Goal: Task Accomplishment & Management: Complete application form

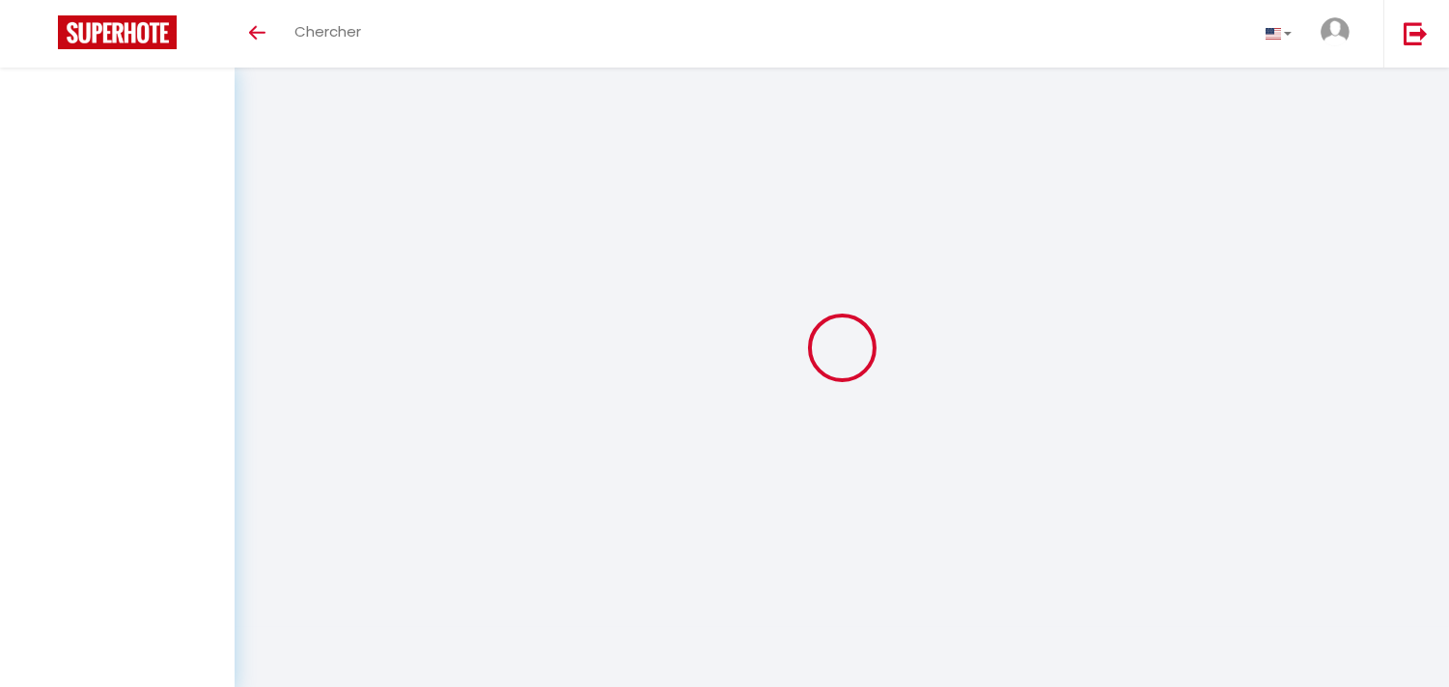
scroll to position [68, 0]
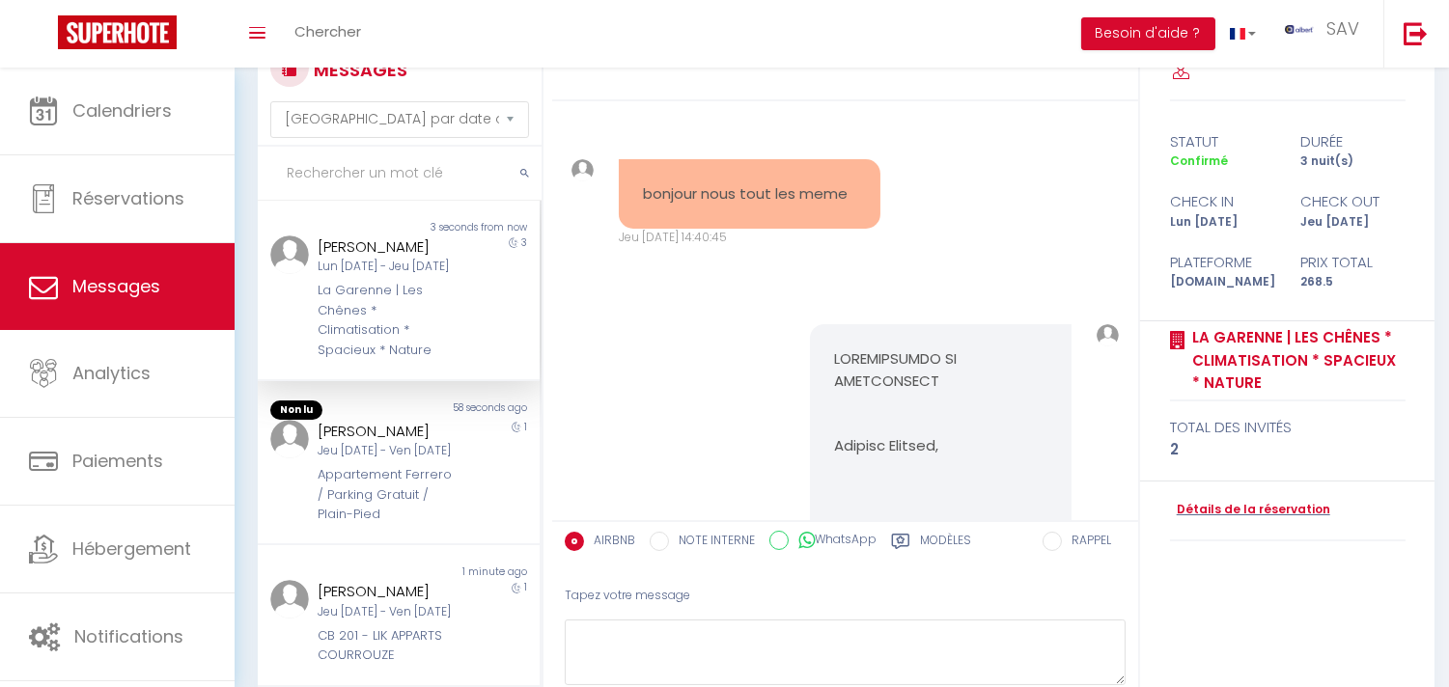
scroll to position [5437, 0]
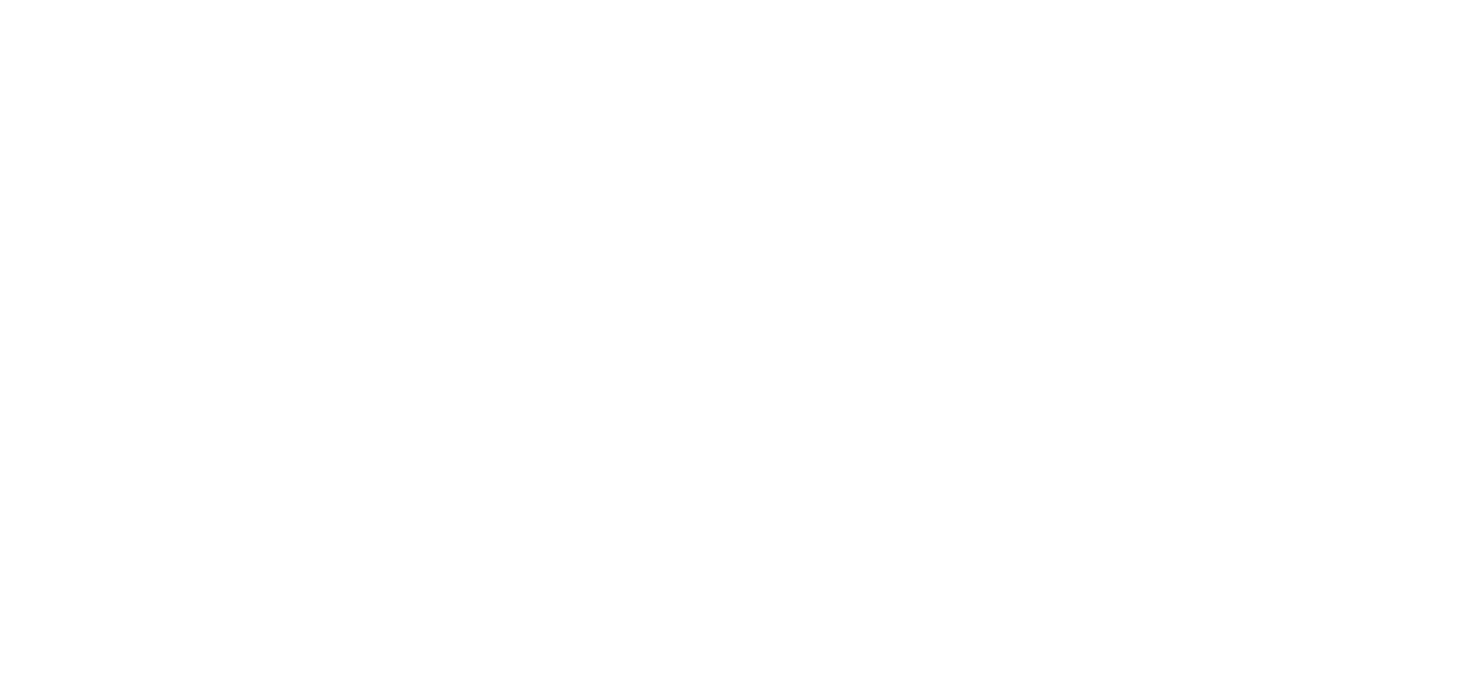
select select "message"
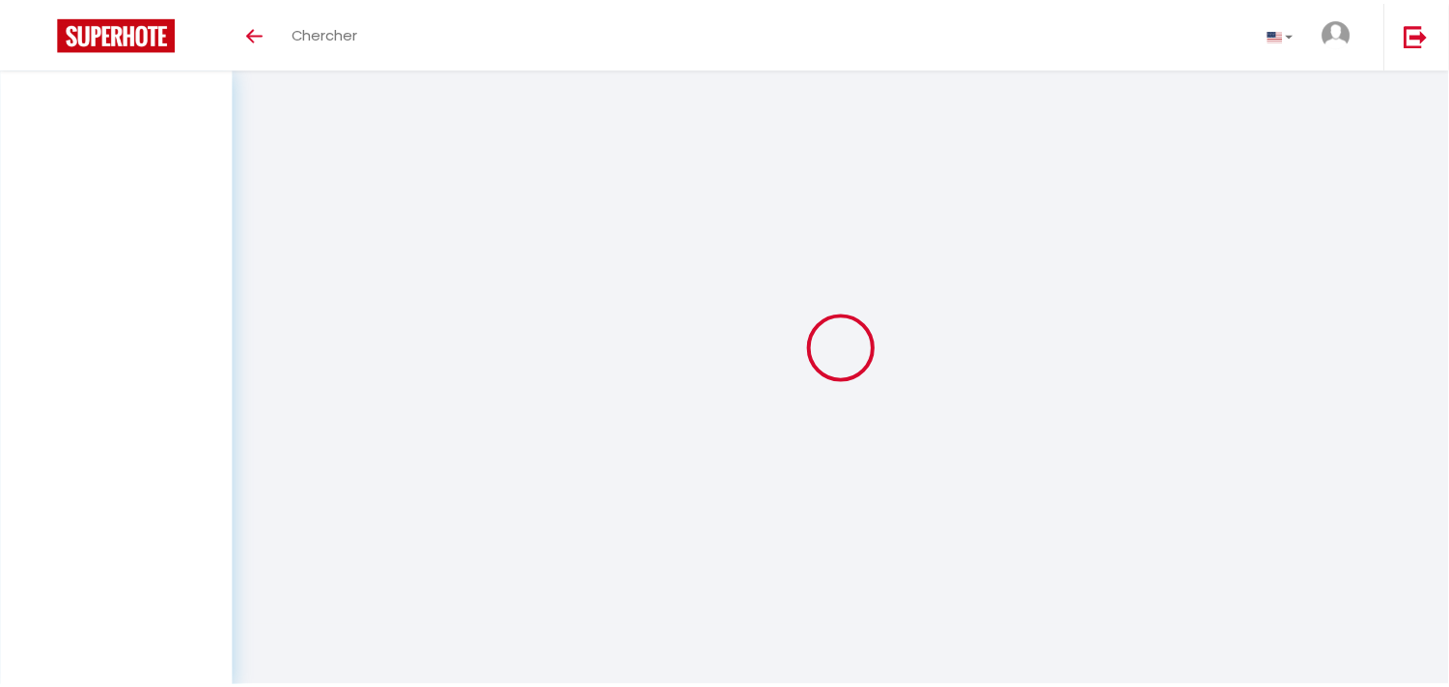
scroll to position [68, 0]
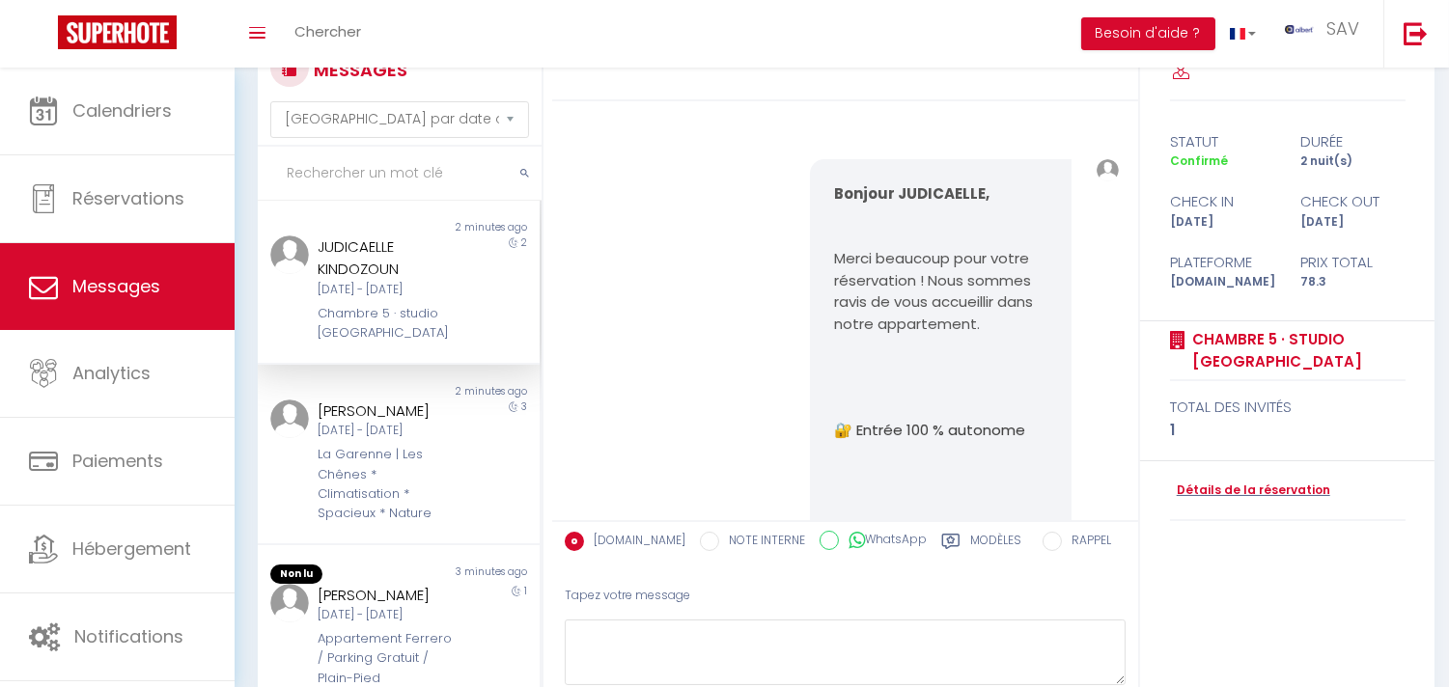
scroll to position [8800, 0]
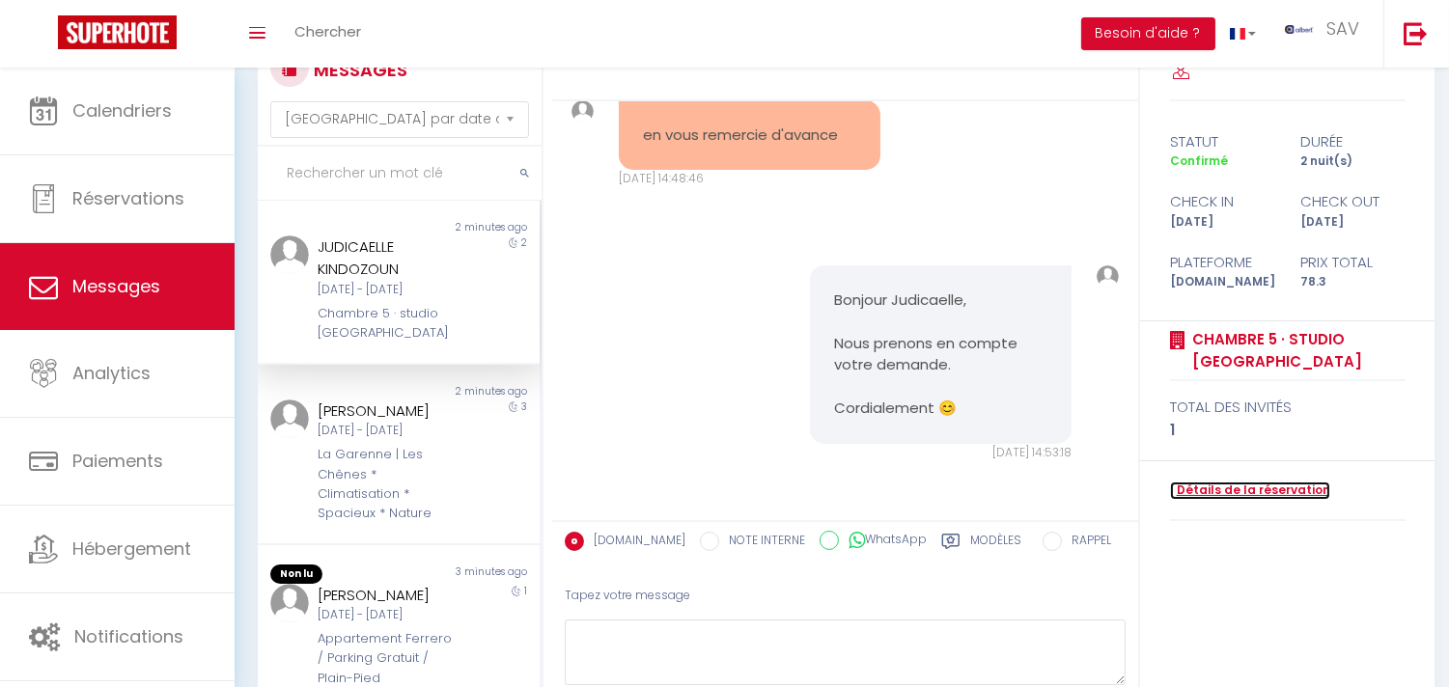
click at [1197, 486] on link "Détails de la réservation" at bounding box center [1250, 491] width 160 height 18
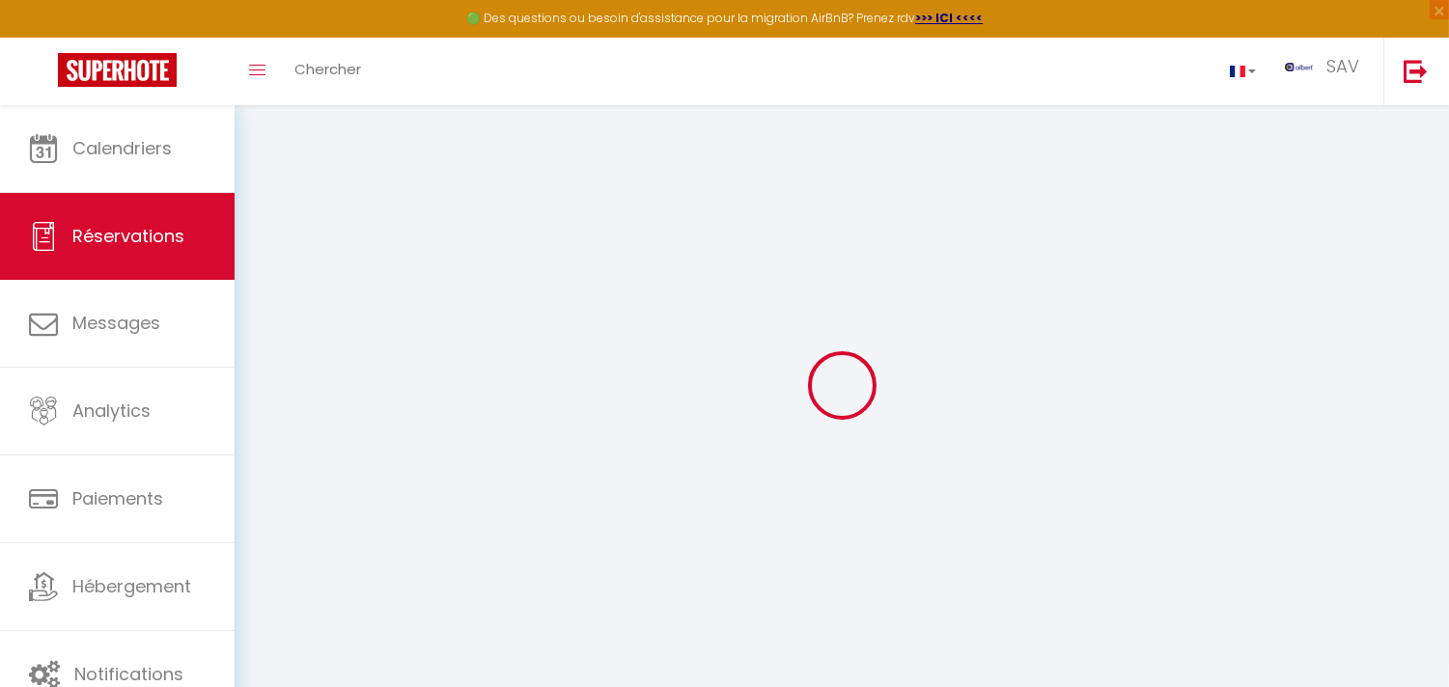
type input "JUDICAELLE"
type input "KINDOZOUN"
type input "jkindo.918402@guest.booking.com"
type input "+33777704540"
type input "."
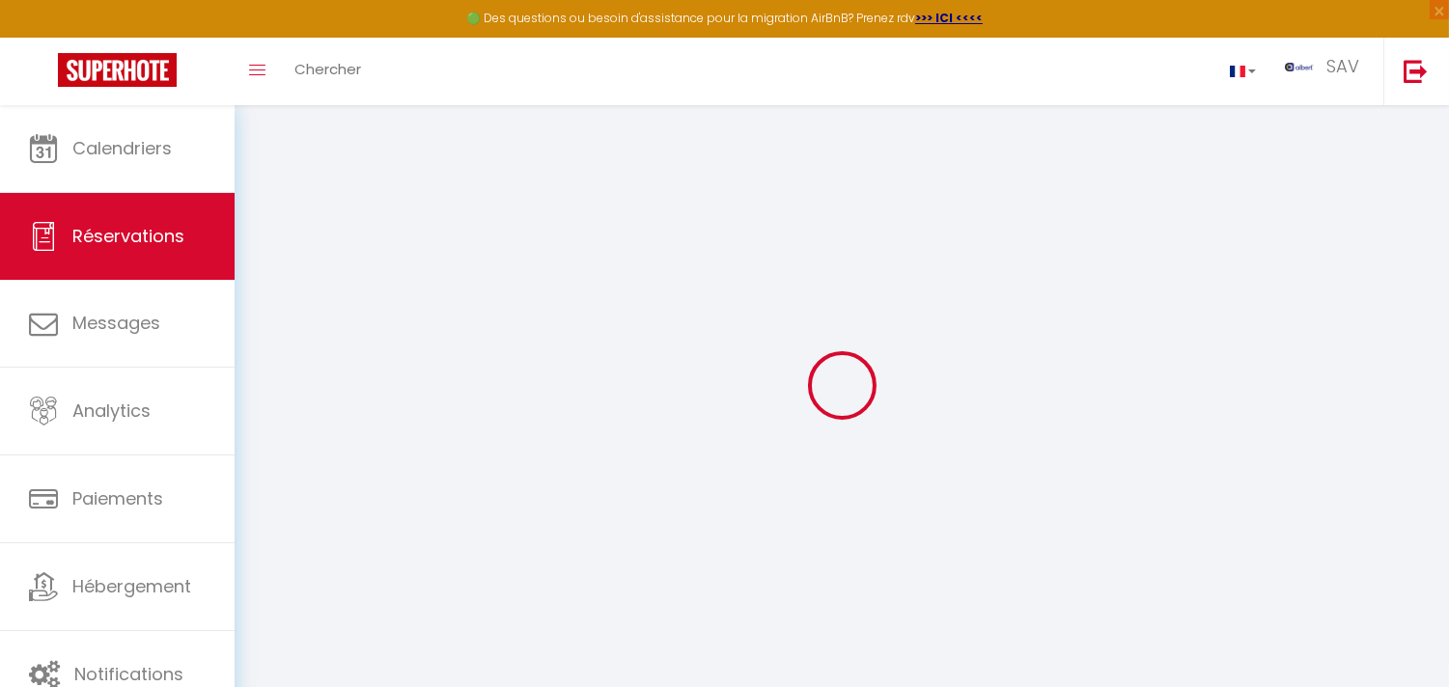
select select "FR"
type input "11.4"
type input "1.1"
select select "27594"
select select "1"
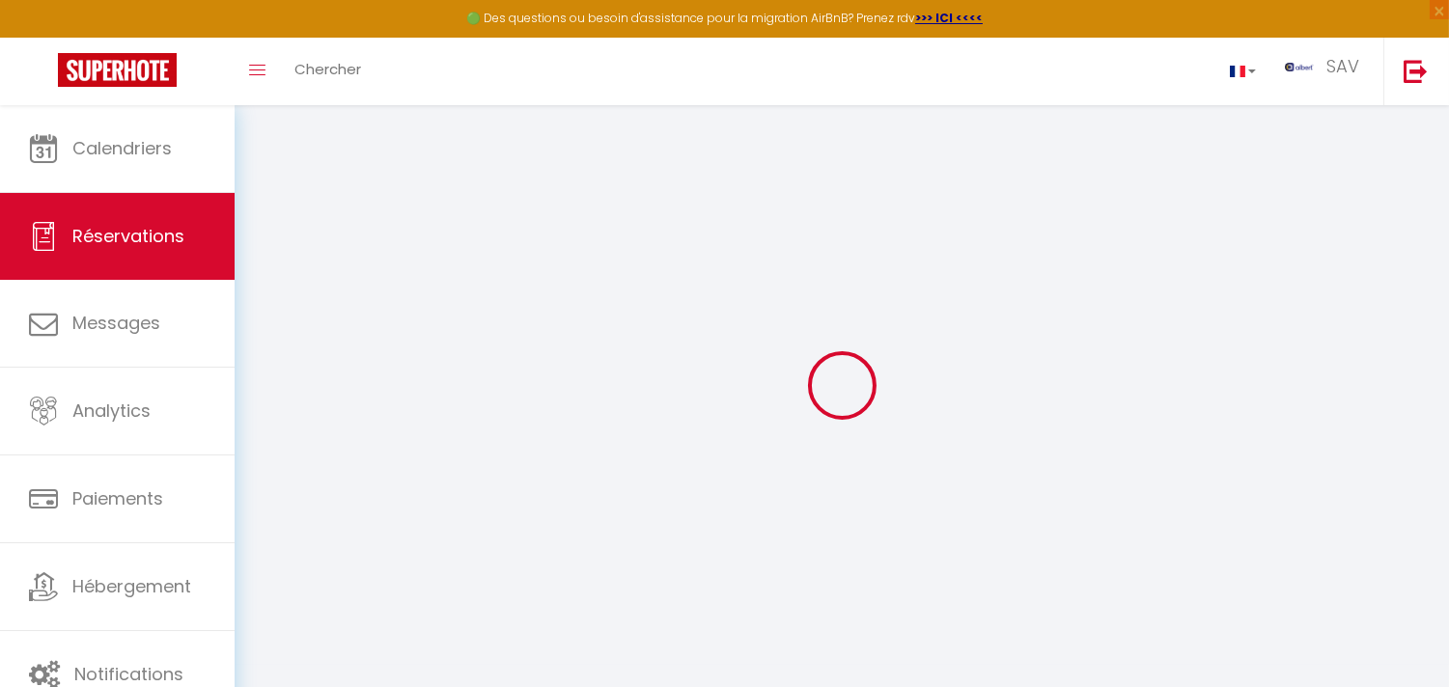
select select
type input "1"
select select "12"
select select "15"
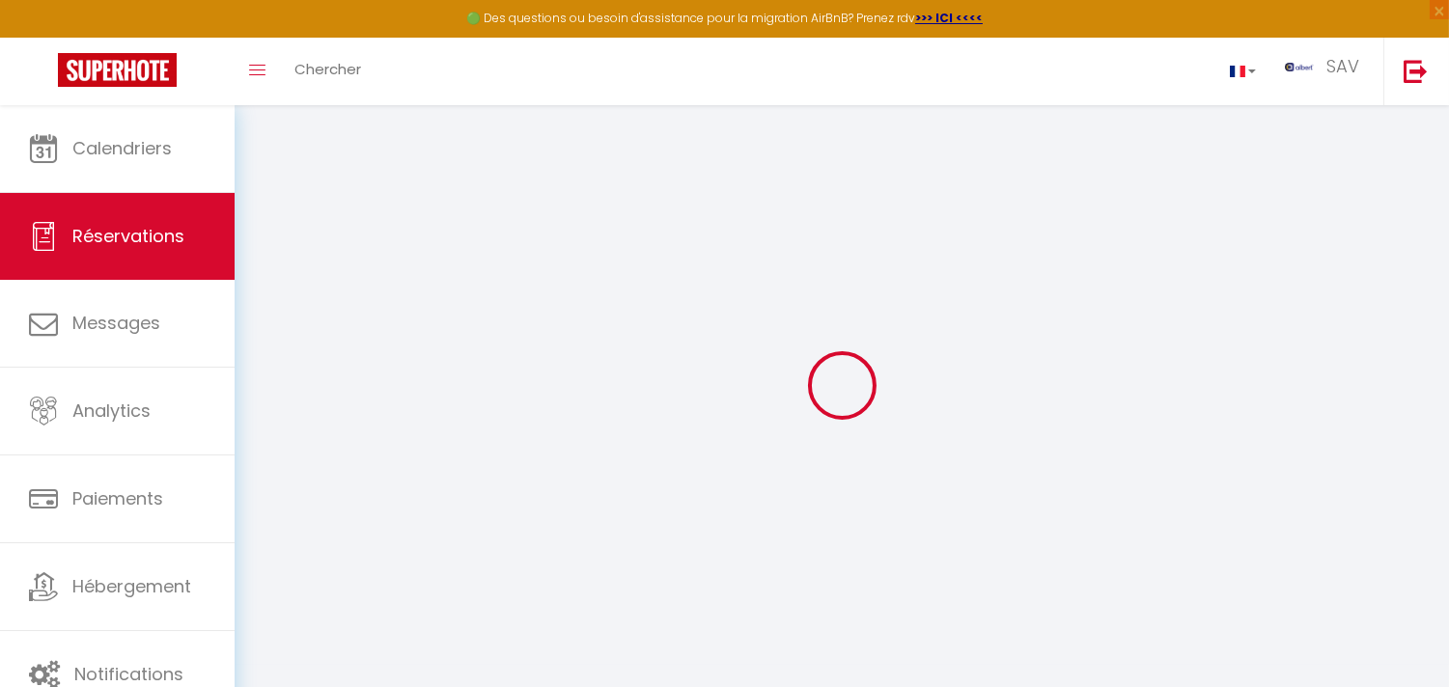
type input "46"
checkbox input "false"
select select "2"
type input "0"
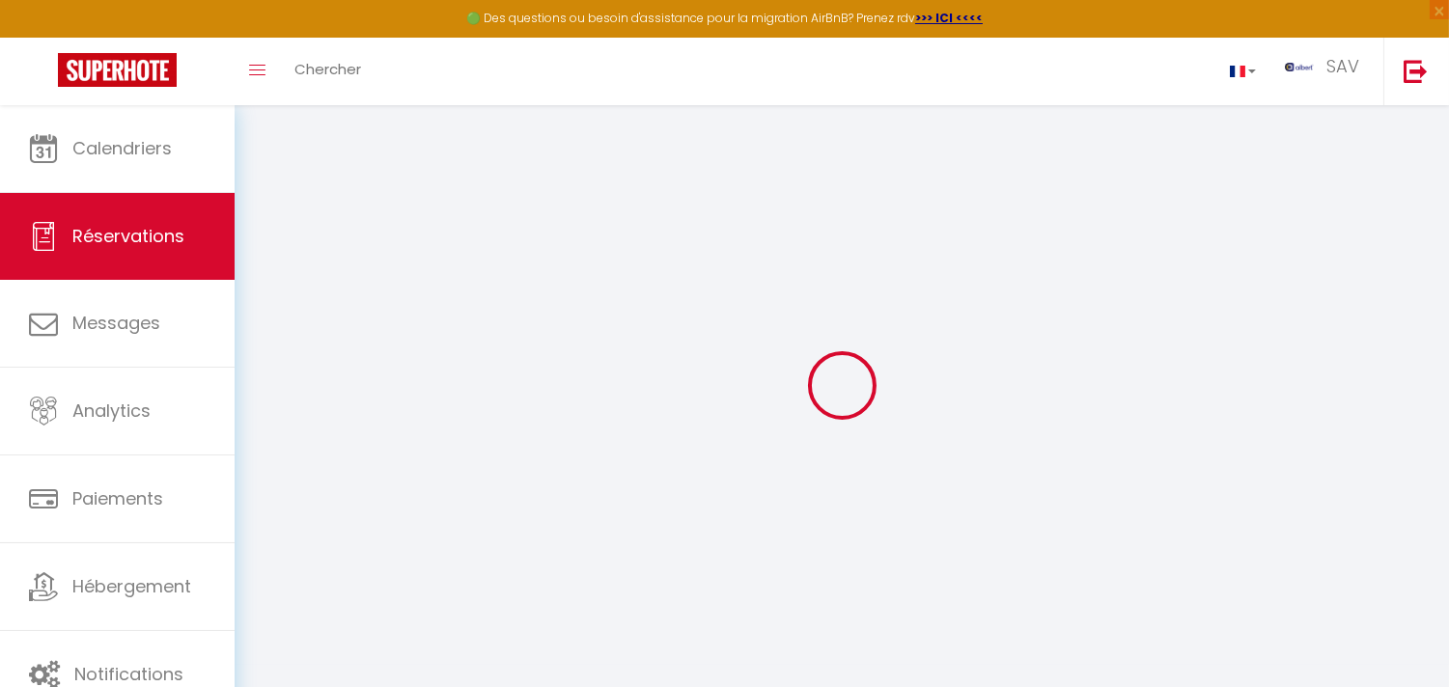
type input "0"
select select
checkbox input "false"
select select
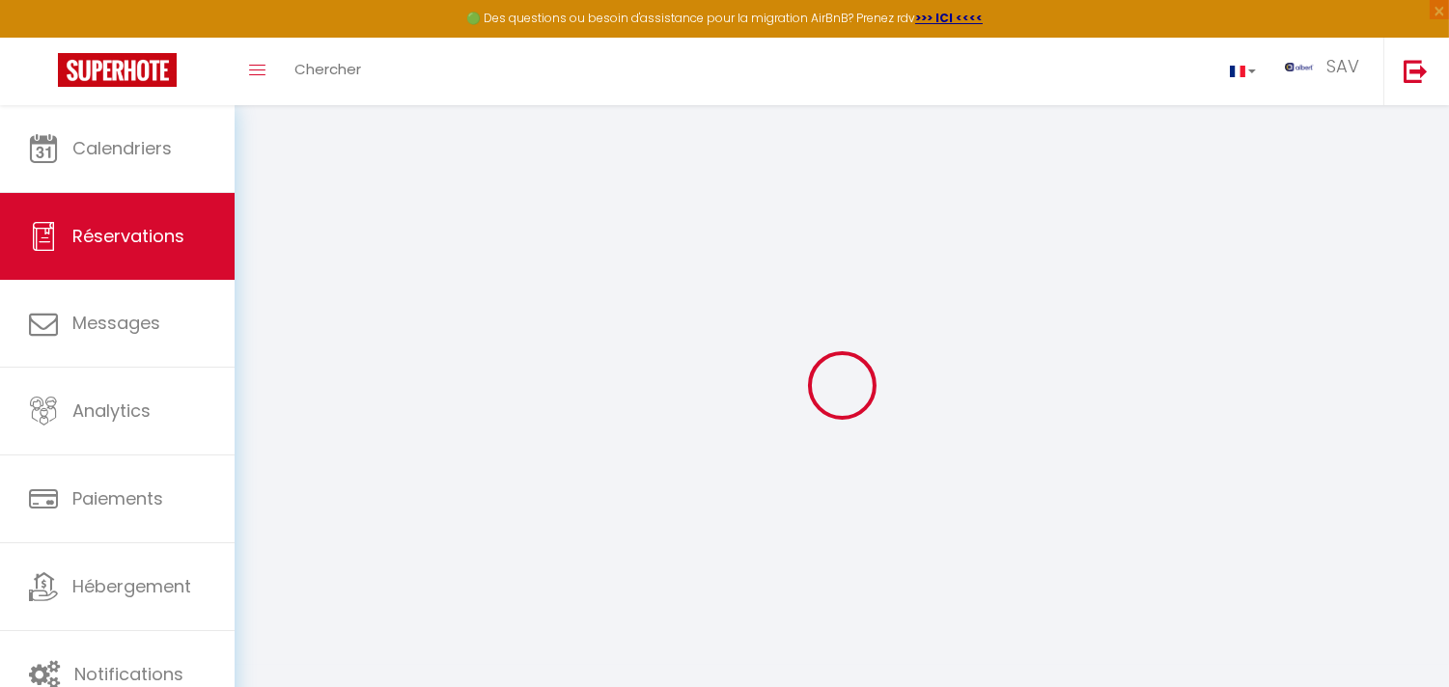
select select
checkbox input "false"
select select
checkbox input "false"
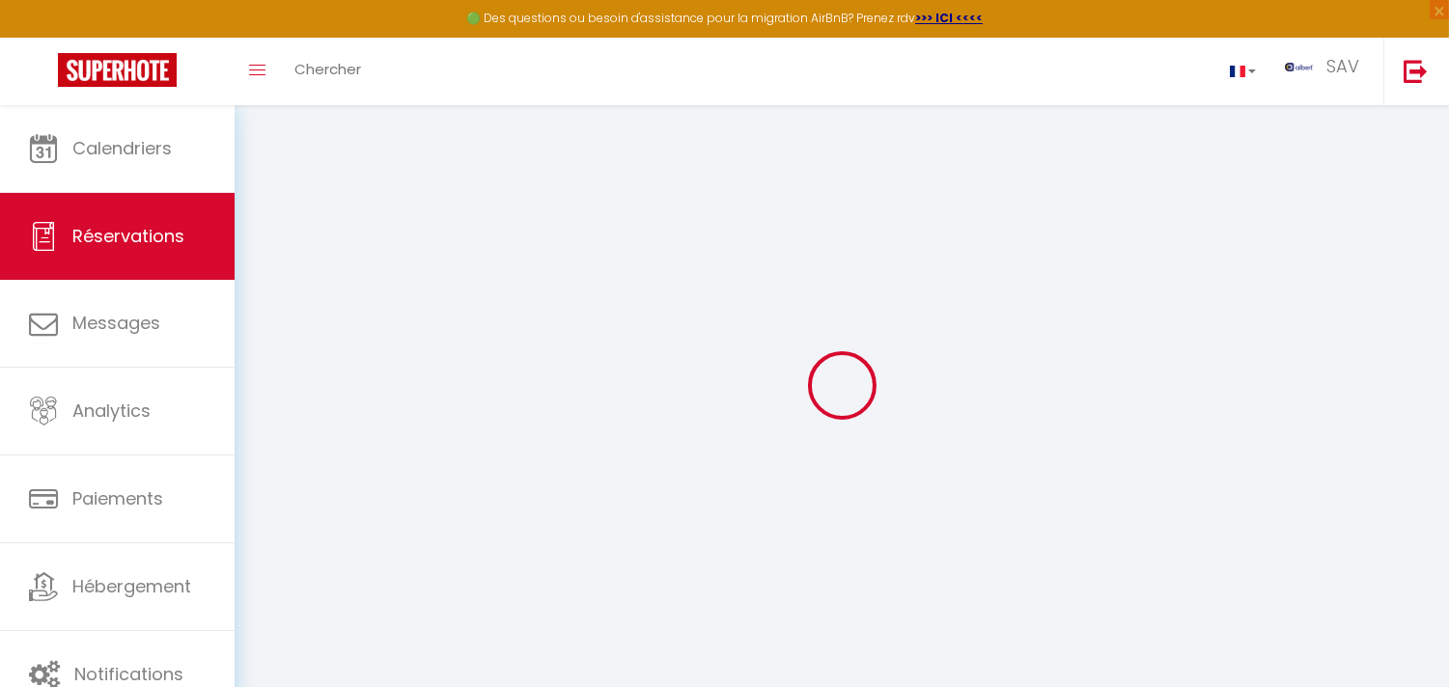
select select
checkbox input "false"
type input "30"
type input "2.3"
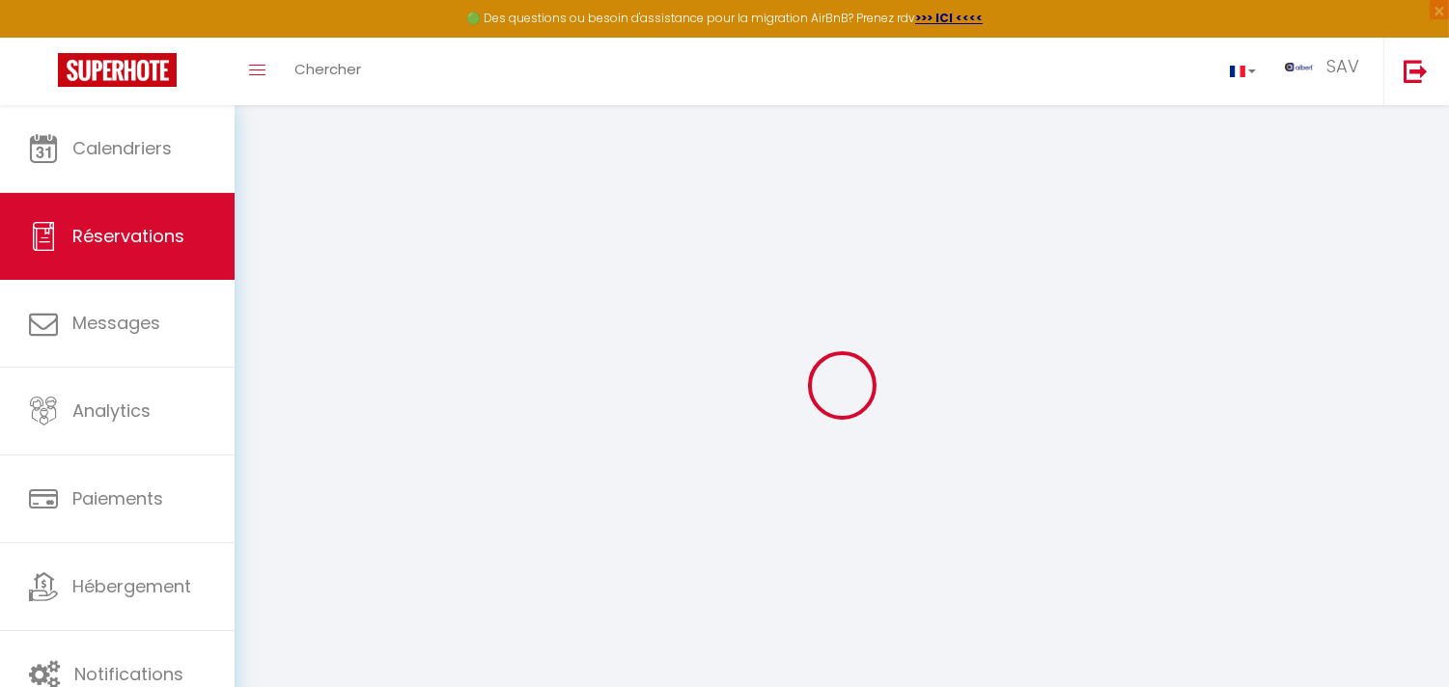
select select
checkbox input "false"
select select
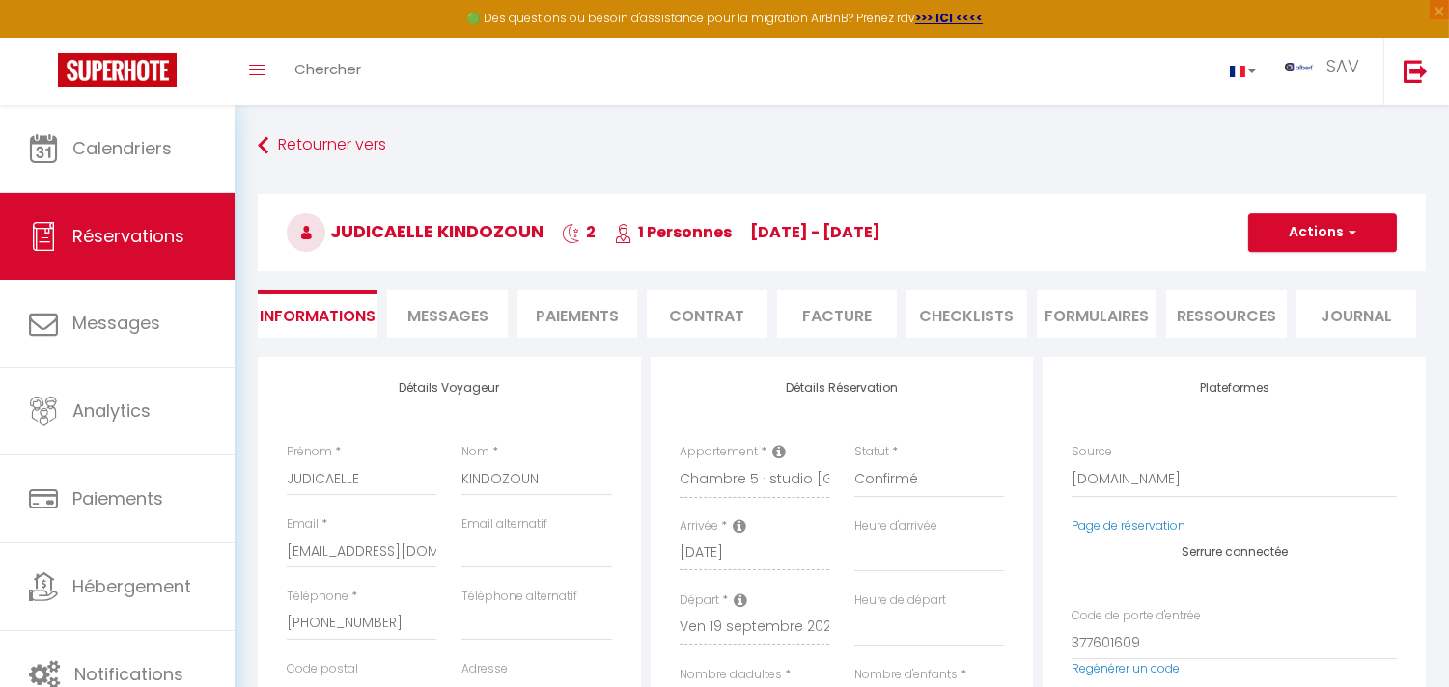
click at [505, 321] on li "Messages" at bounding box center [447, 314] width 120 height 47
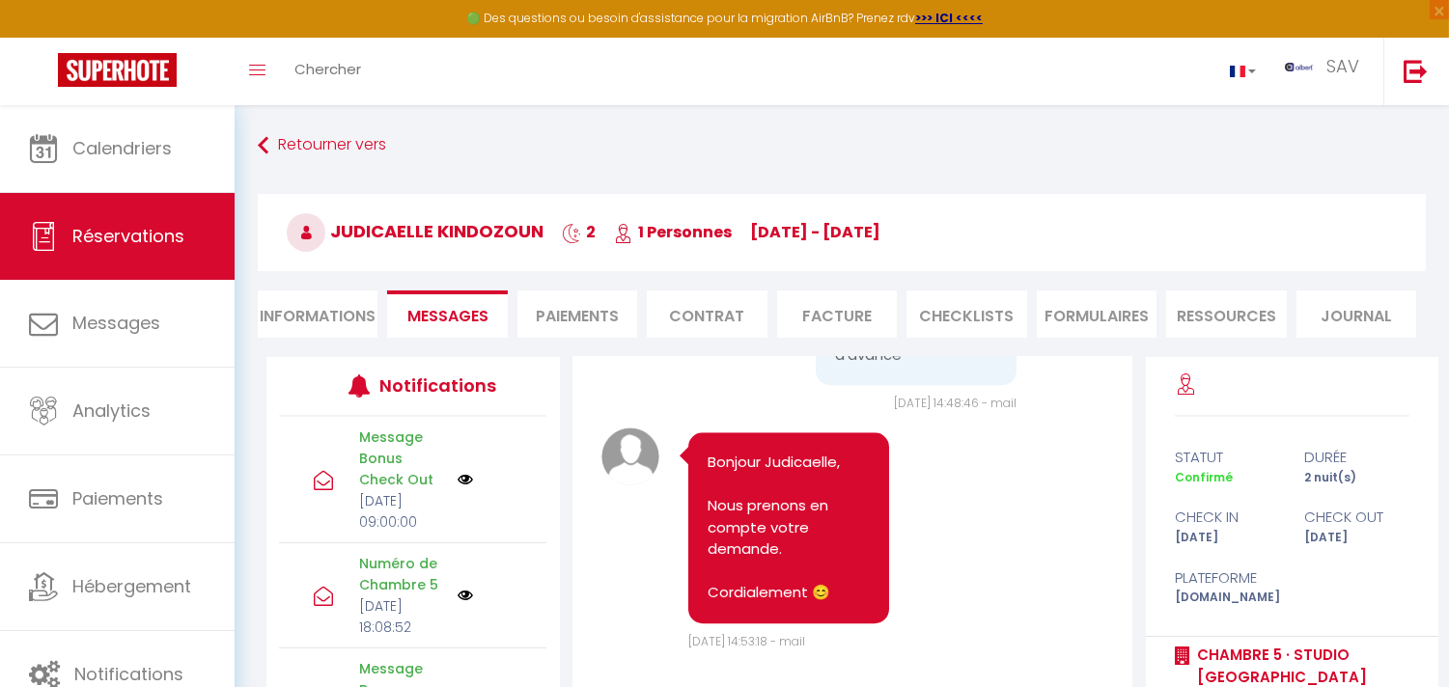
scroll to position [9800, 0]
drag, startPoint x: 936, startPoint y: 548, endPoint x: 823, endPoint y: 525, distance: 116.2
click at [823, 256] on div "judicaelle.kindozoun@foncia.com" at bounding box center [916, 215] width 201 height 82
copy pre "judicaelle.kindozoun@foncia.com"
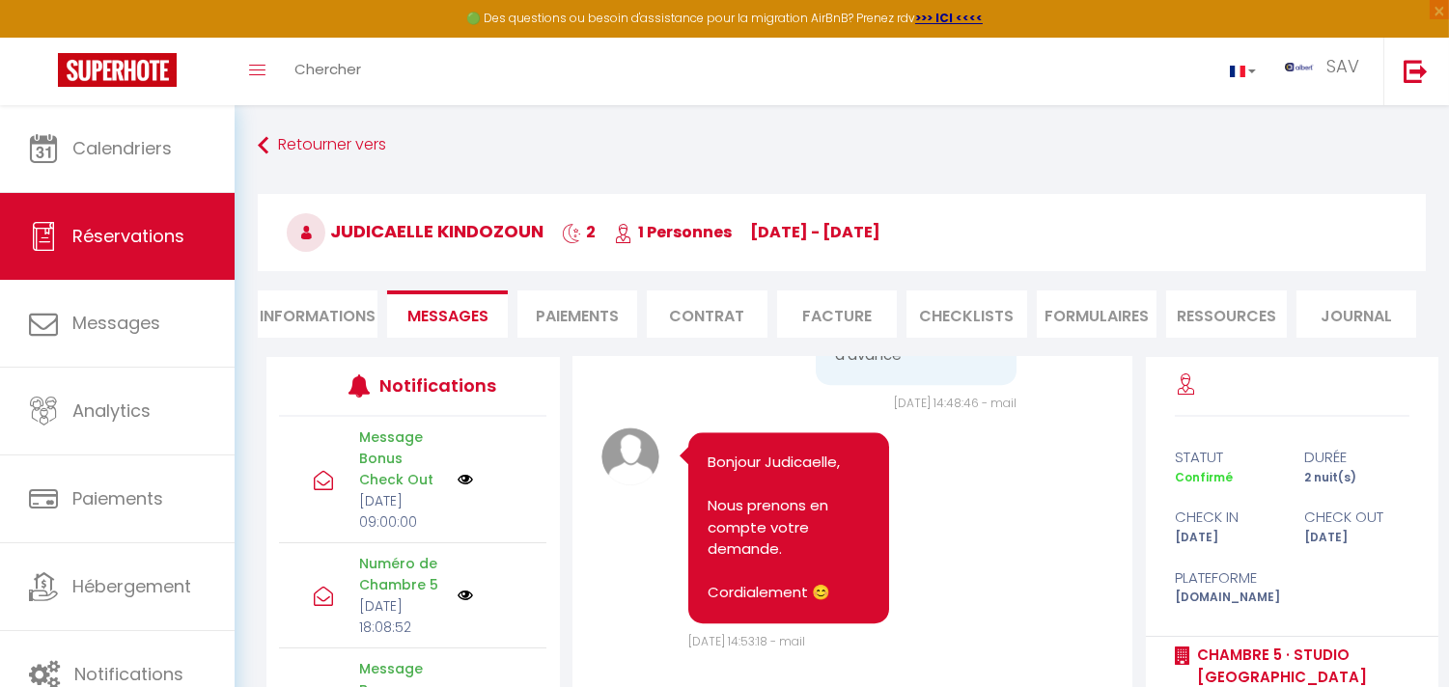
click at [846, 326] on li "Facture" at bounding box center [837, 314] width 120 height 47
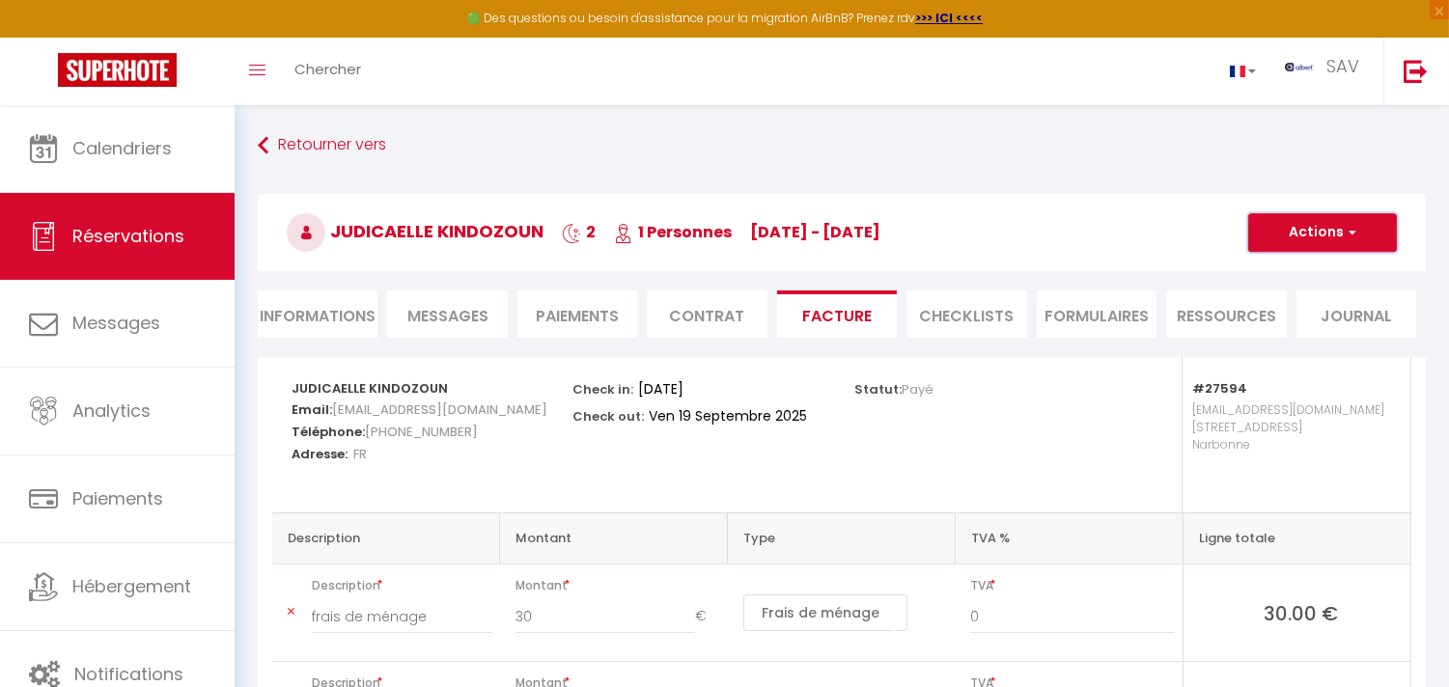
click at [1311, 230] on button "Actions" at bounding box center [1322, 232] width 149 height 39
click at [1313, 323] on link "Envoyer la facture" at bounding box center [1308, 325] width 162 height 25
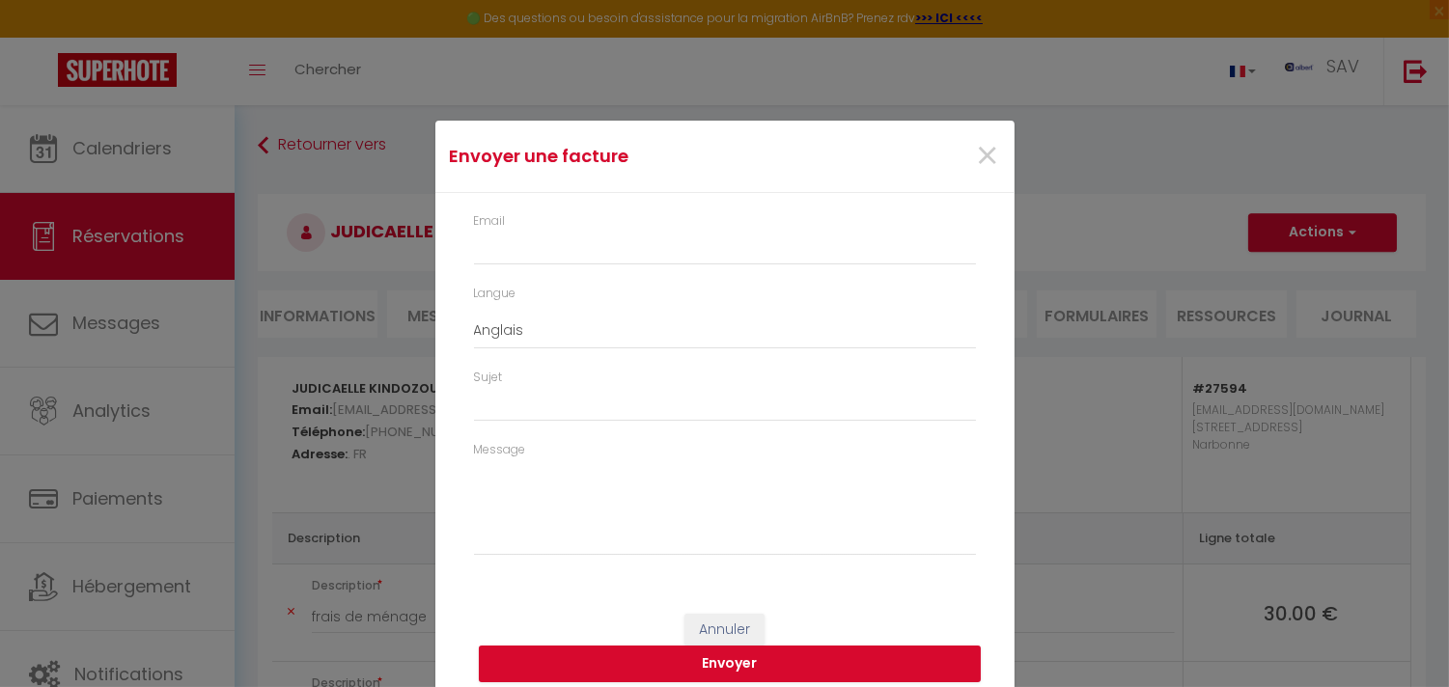
type input "jkindo.918402@guest.booking.com"
select select "fr"
type input "Votre facture 6740434 - Chambre 5 · studio baignoire centre ville"
type textarea "Bonjour, Voici le lien pour télécharger votre facture : https://superhote.com/a…"
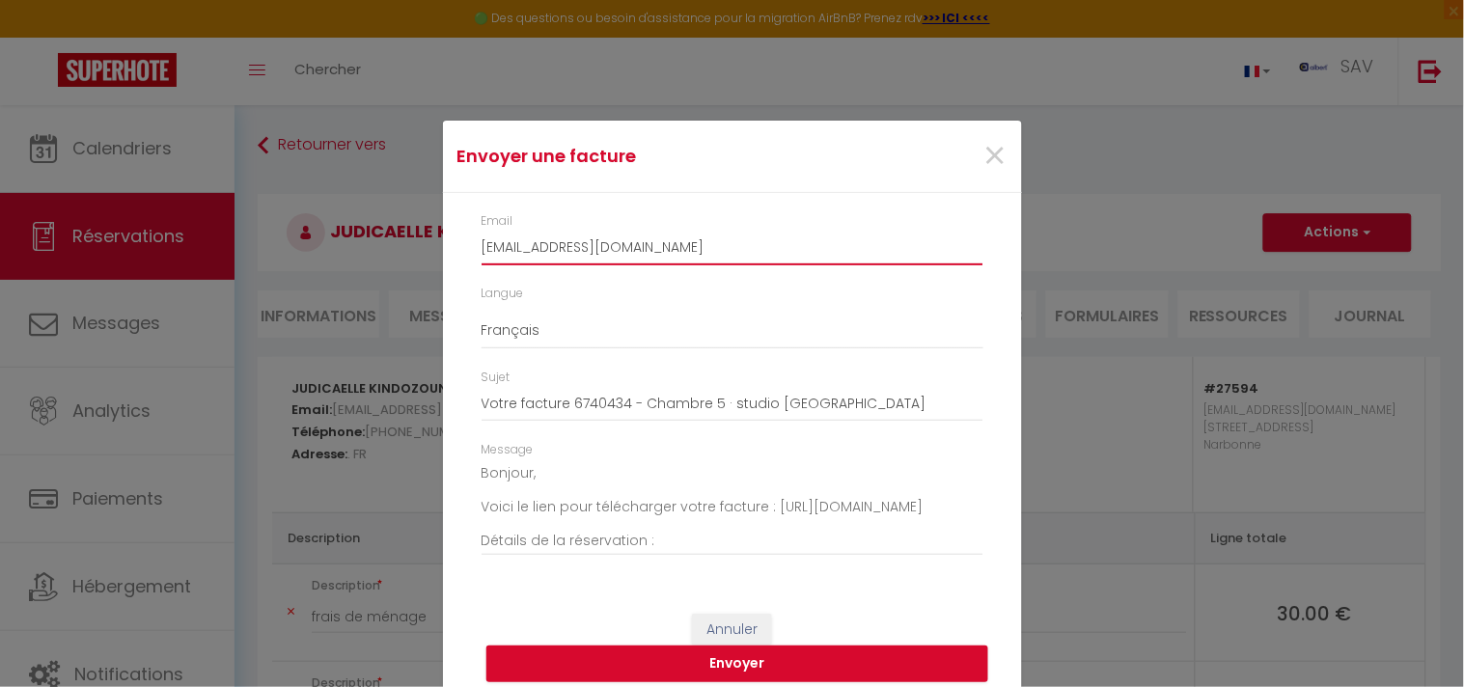
click at [624, 257] on input "jkindo.918402@guest.booking.com" at bounding box center [733, 248] width 502 height 35
paste input "udicaelle.kindozoun@foncia"
type input "judicaelle.kindozoun@foncia.com"
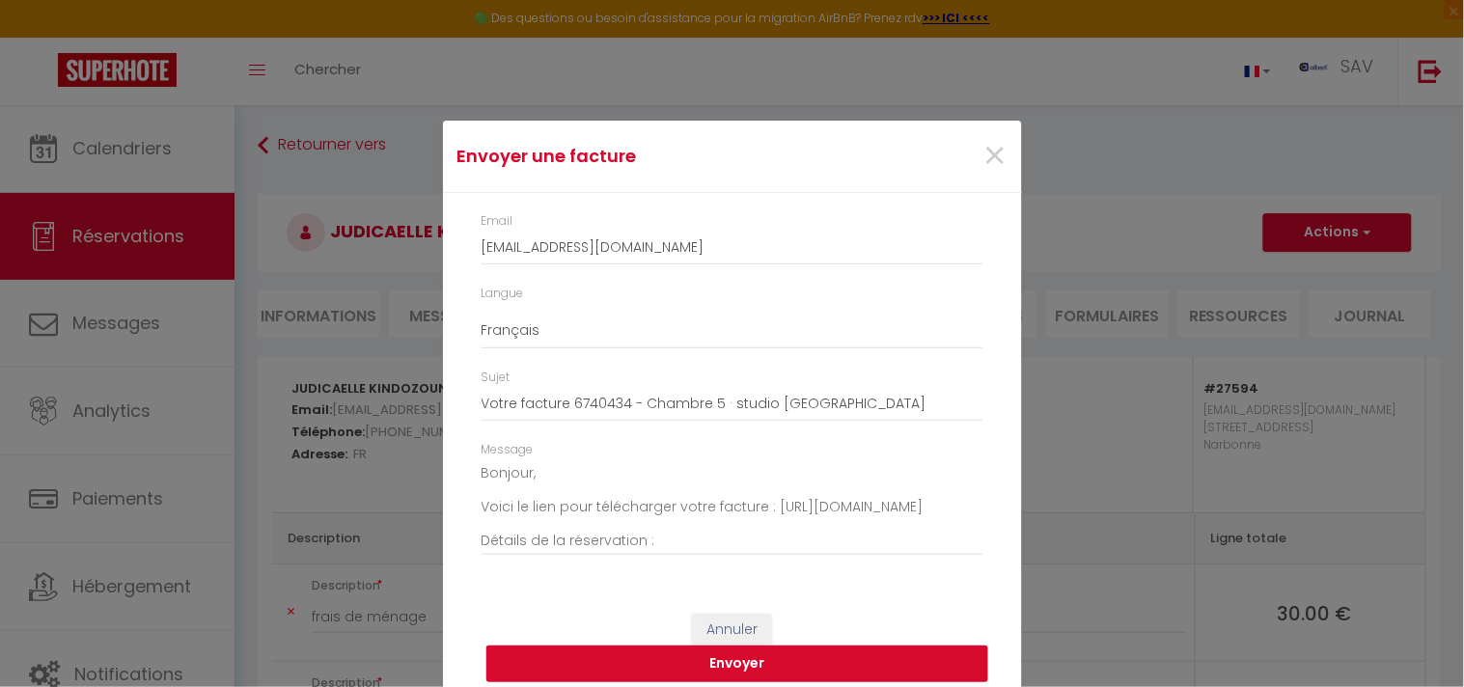
click at [822, 657] on button "Envoyer" at bounding box center [738, 664] width 502 height 37
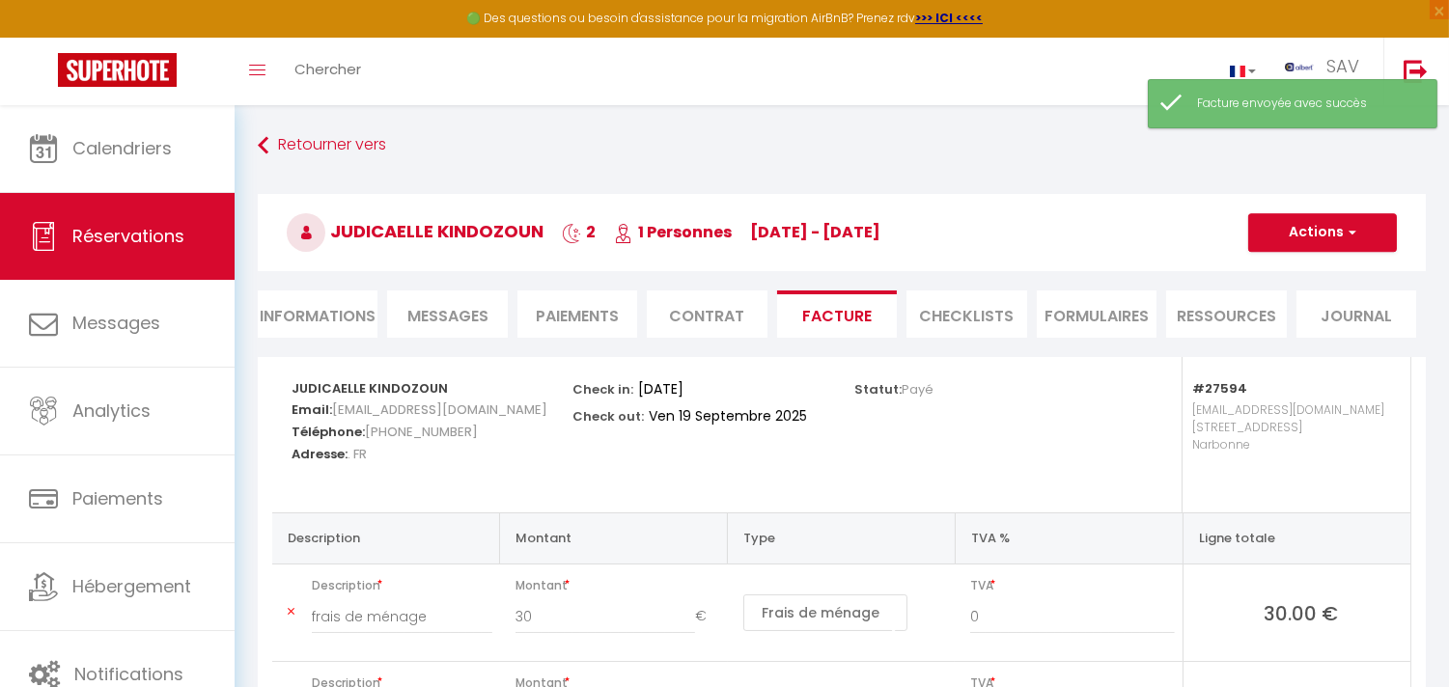
click at [456, 311] on span "Messages" at bounding box center [447, 316] width 81 height 22
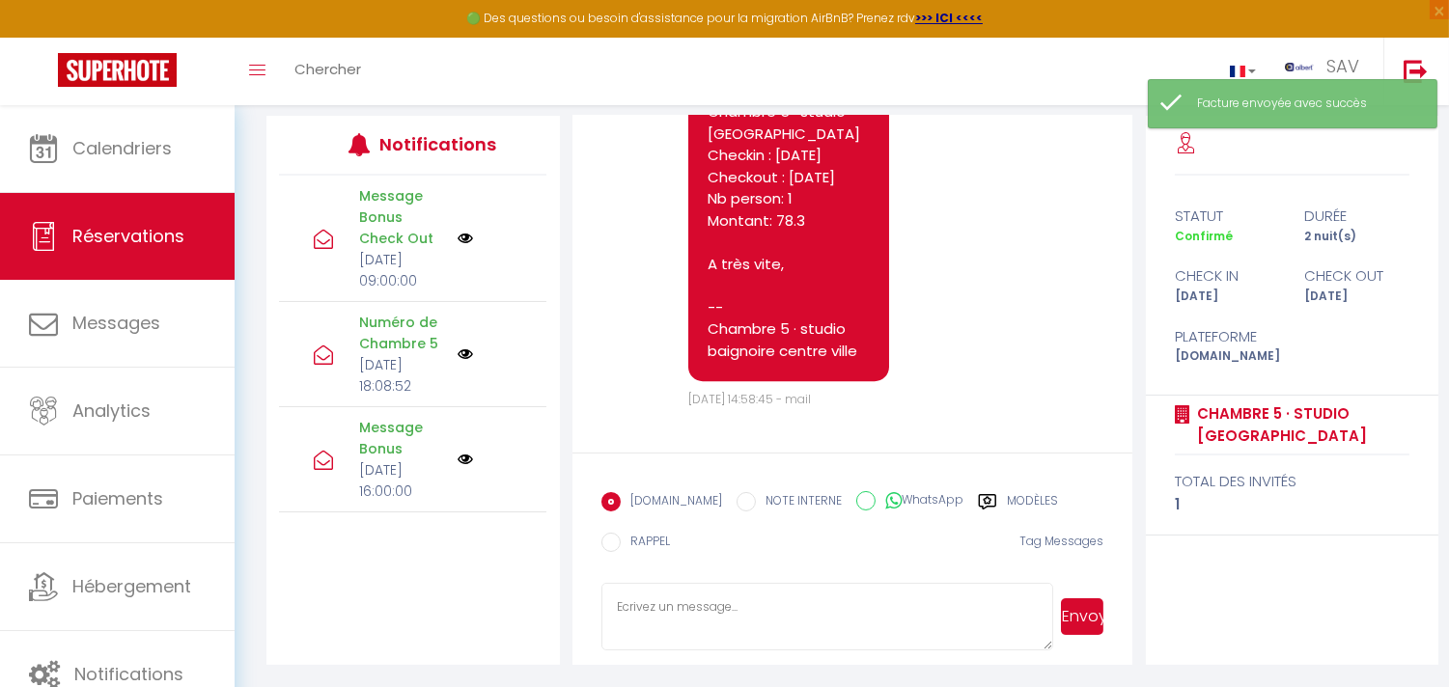
scroll to position [10765, 0]
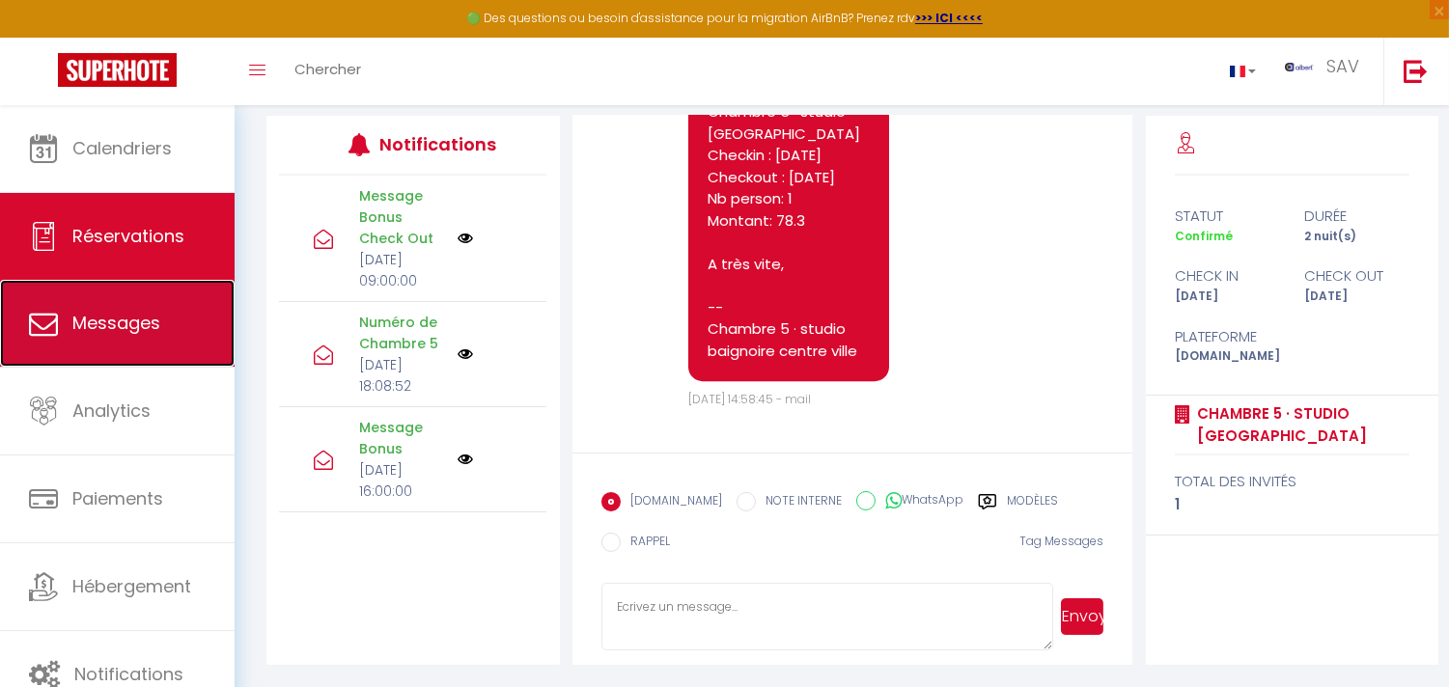
click at [112, 315] on span "Messages" at bounding box center [116, 323] width 88 height 24
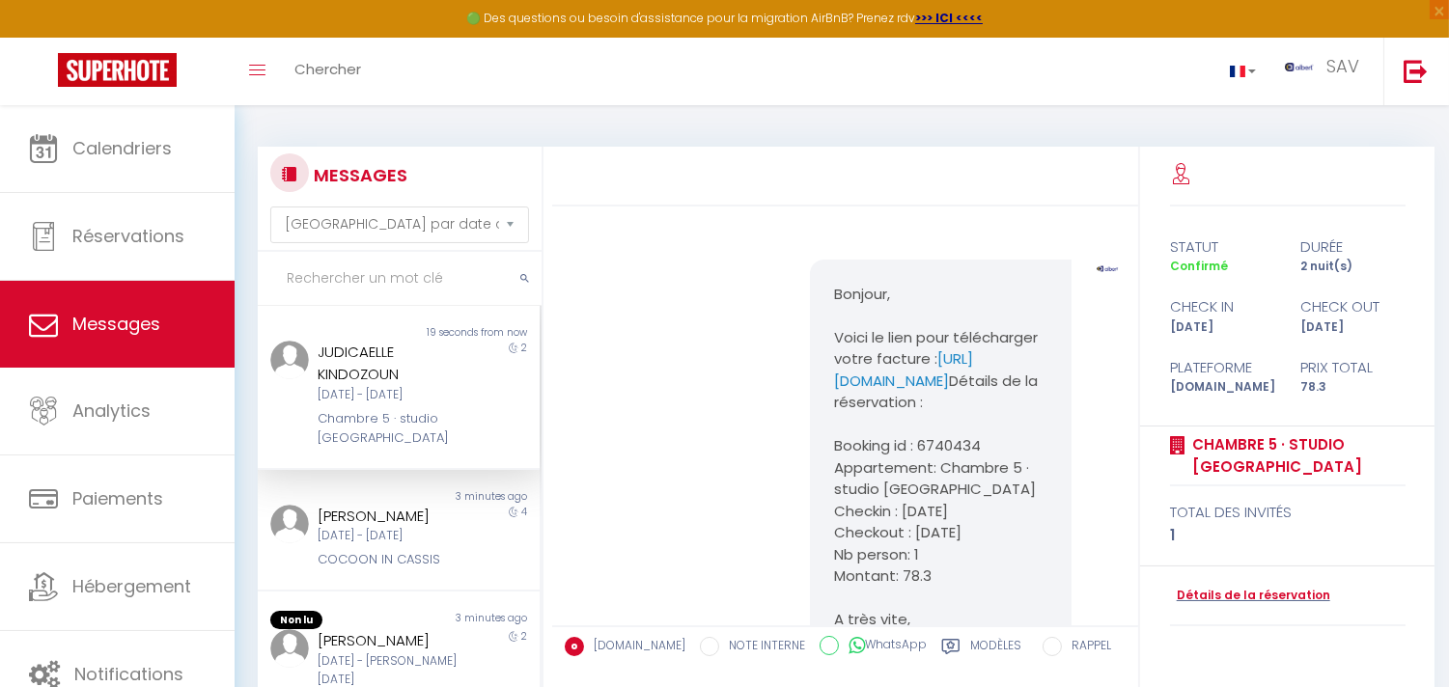
scroll to position [9423, 0]
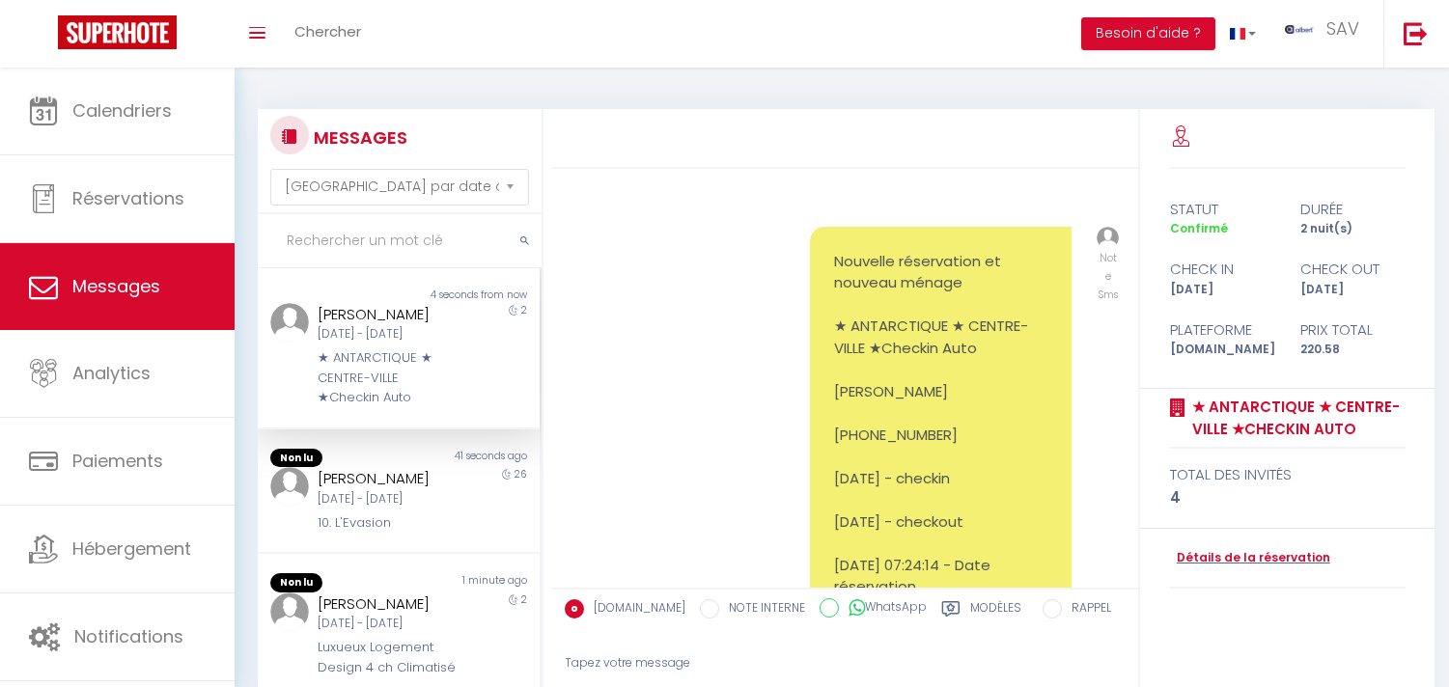
select select "message"
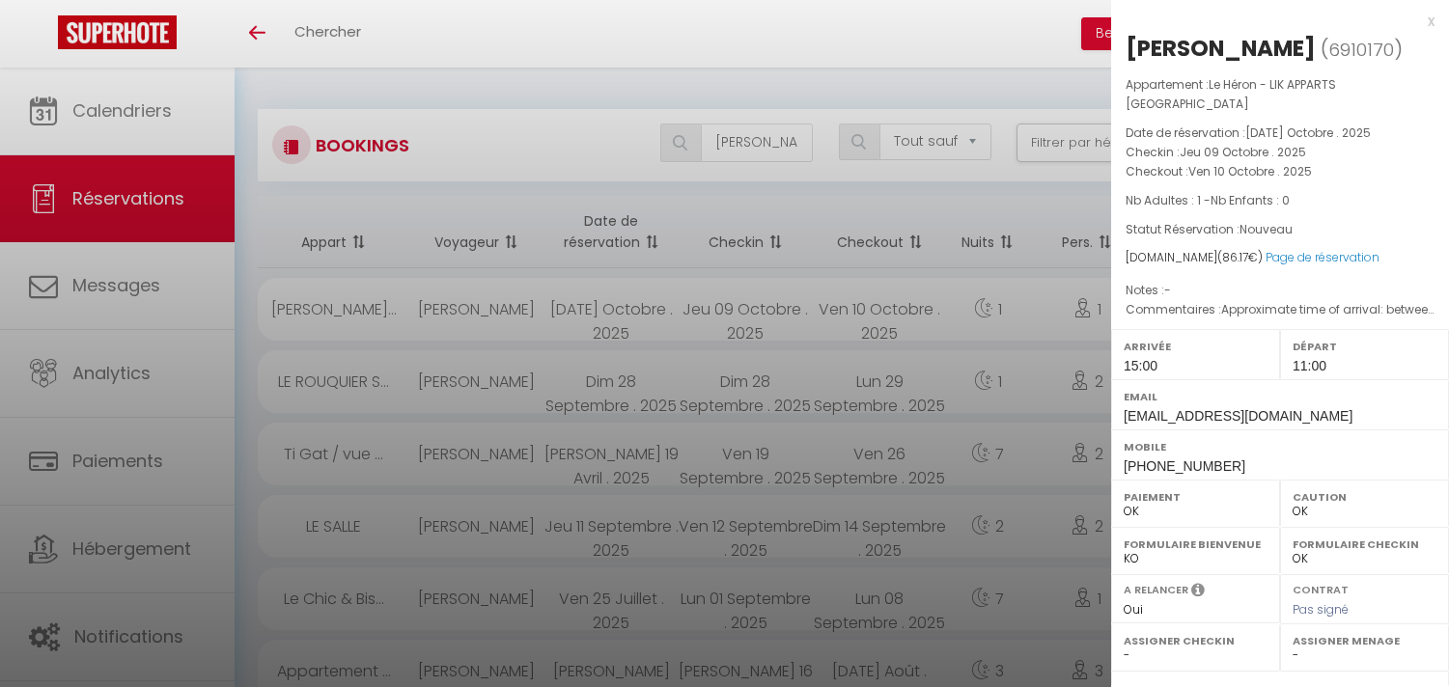
select select "not_cancelled"
select select "0"
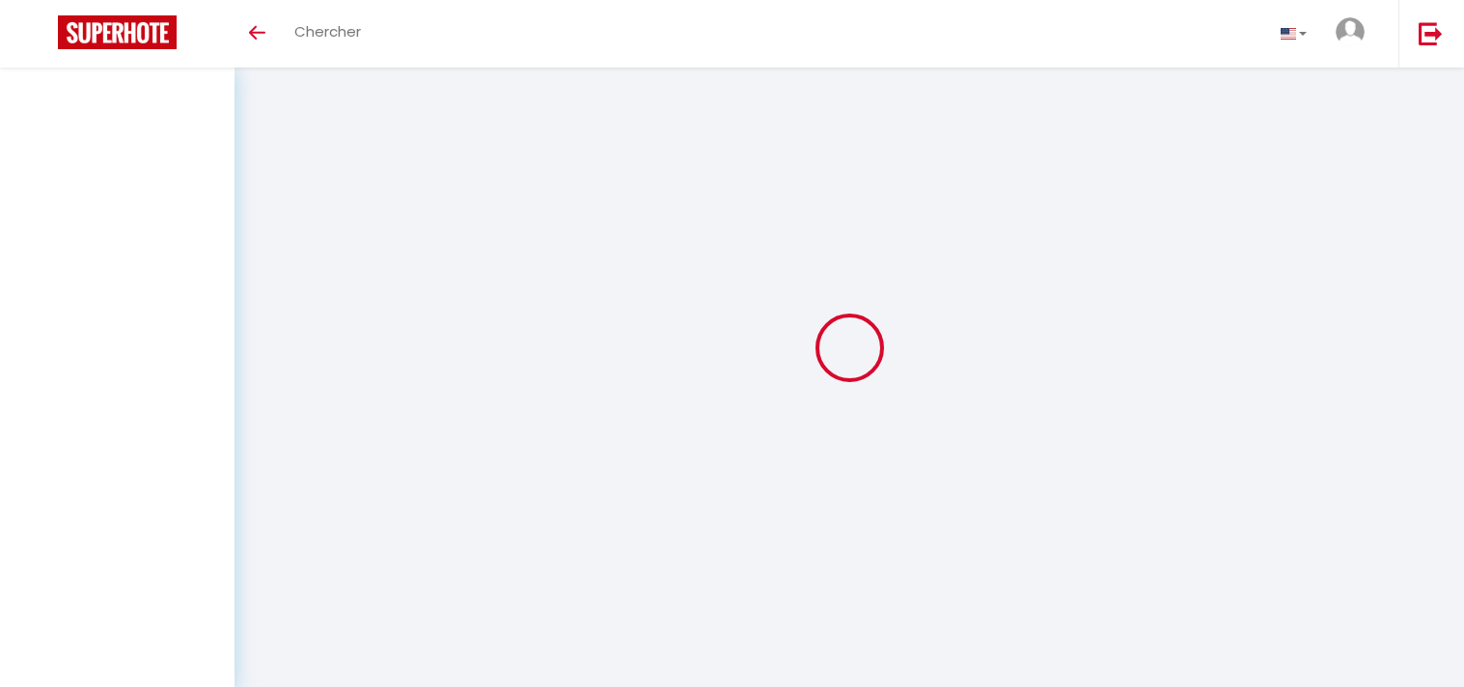
select select "message"
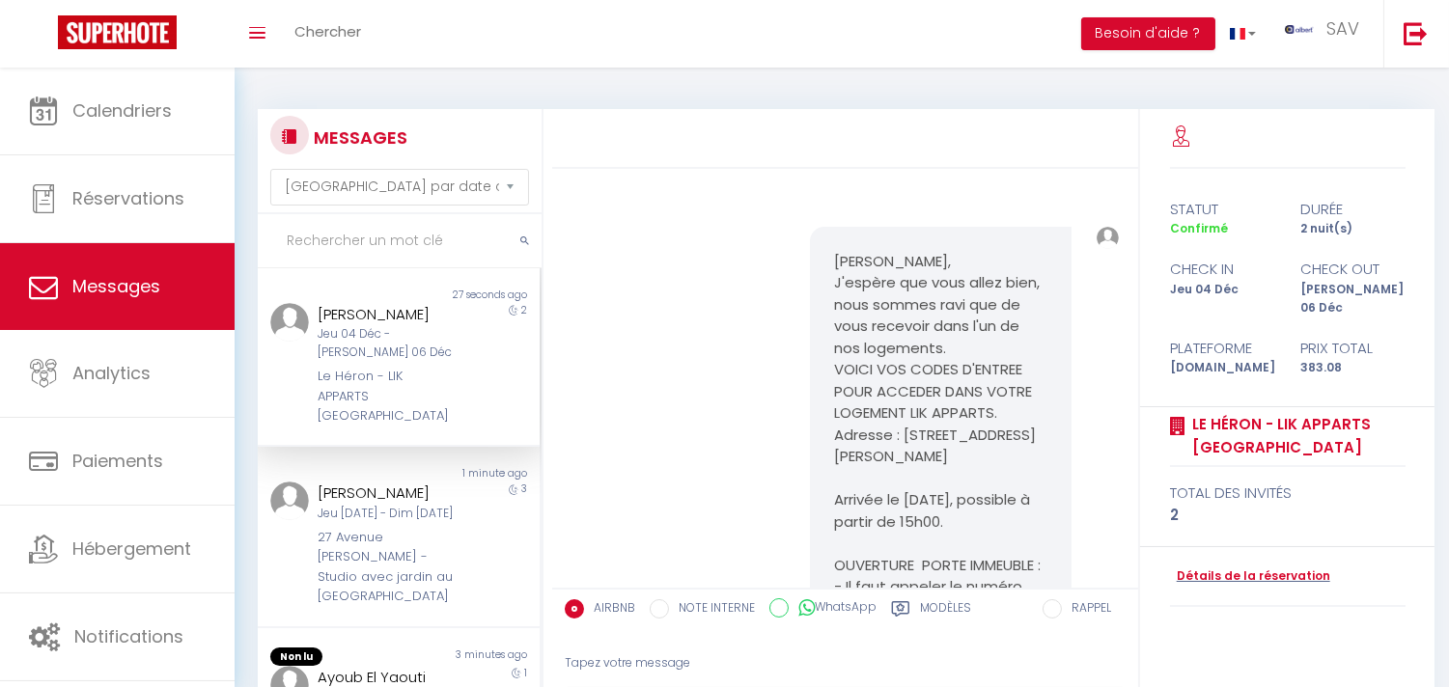
scroll to position [3164, 0]
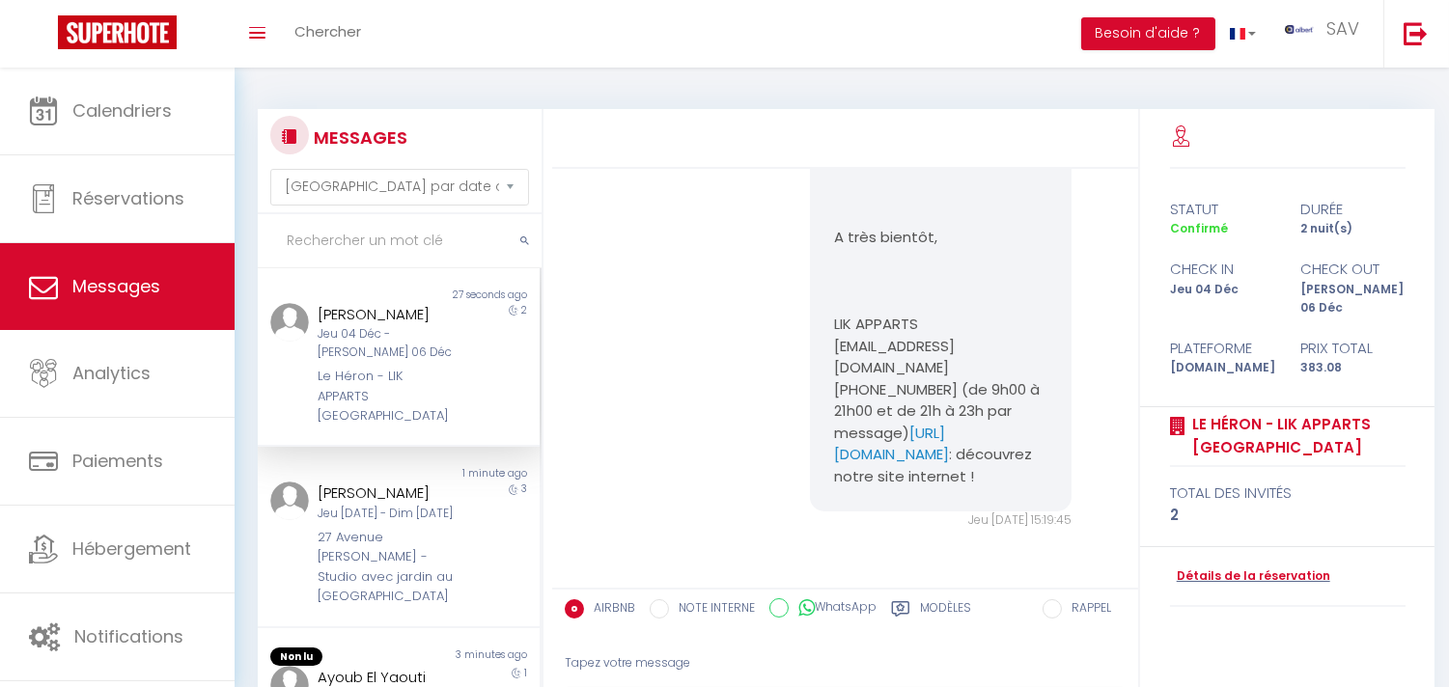
click at [368, 244] on input "text" at bounding box center [400, 241] width 284 height 54
type input "[PERSON_NAME]"
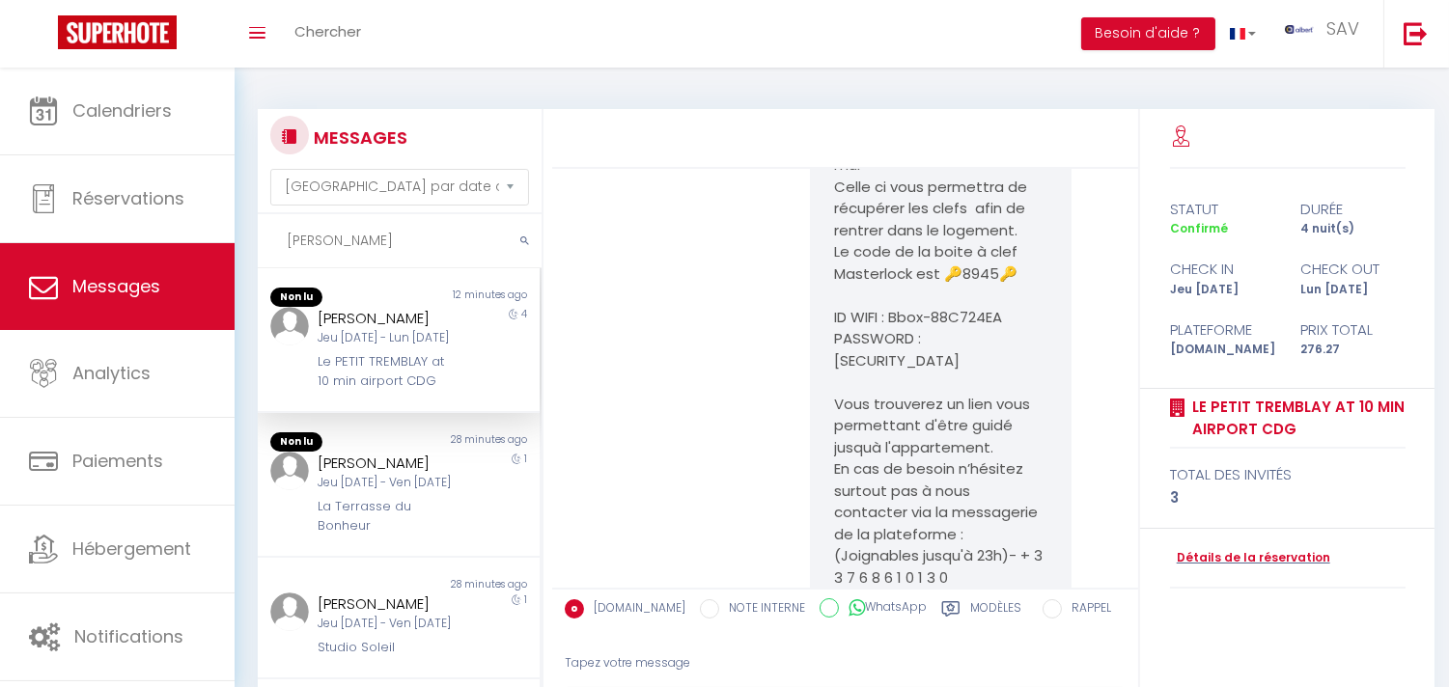
scroll to position [3666, 0]
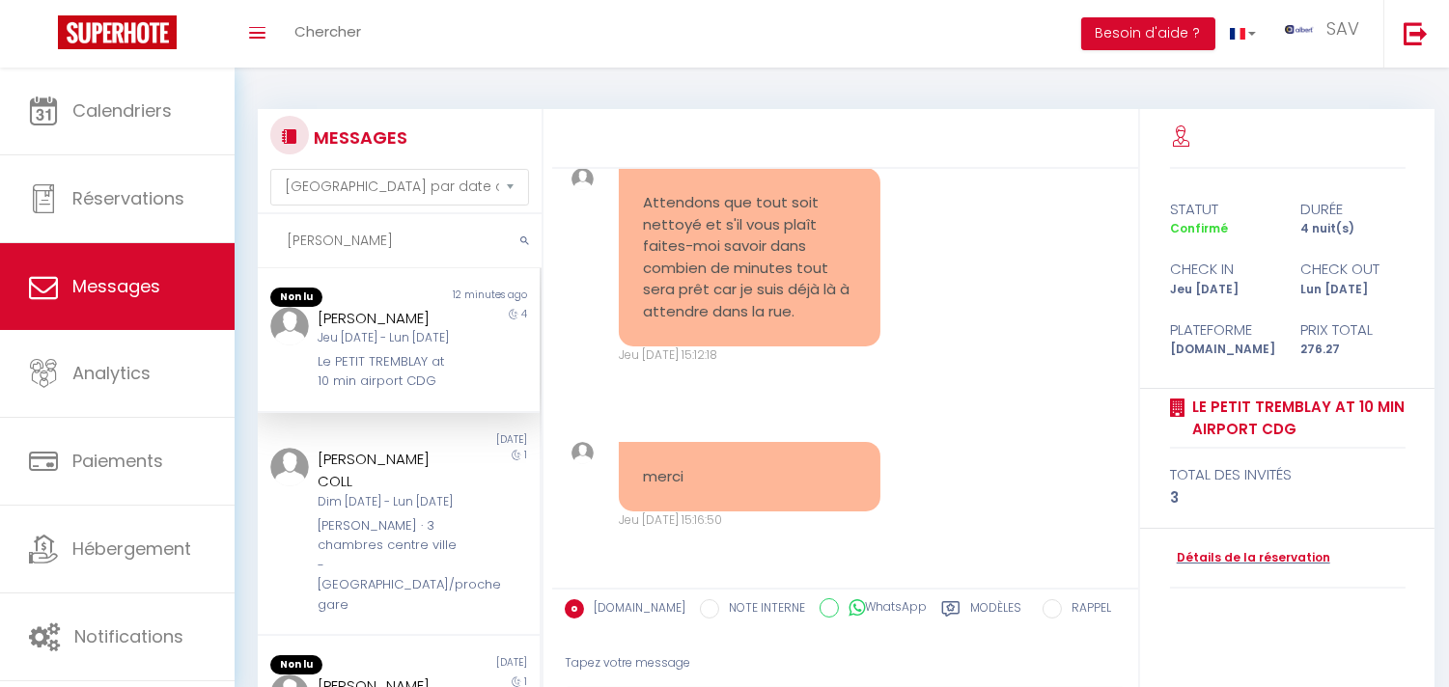
click at [384, 354] on div "Le PETIT TREMBLAY at 10 min airport CDG" at bounding box center [387, 372] width 139 height 40
copy pre "Attendons que tout soit nettoyé et s'il vous plaît faites-moi savoir dans combi…"
drag, startPoint x: 639, startPoint y: 196, endPoint x: 815, endPoint y: 316, distance: 212.6
click at [815, 316] on div "Attendons que tout soit nettoyé et s'il vous plaît faites-moi savoir dans combi…" at bounding box center [750, 257] width 262 height 179
copy div "[PERSON_NAME]"
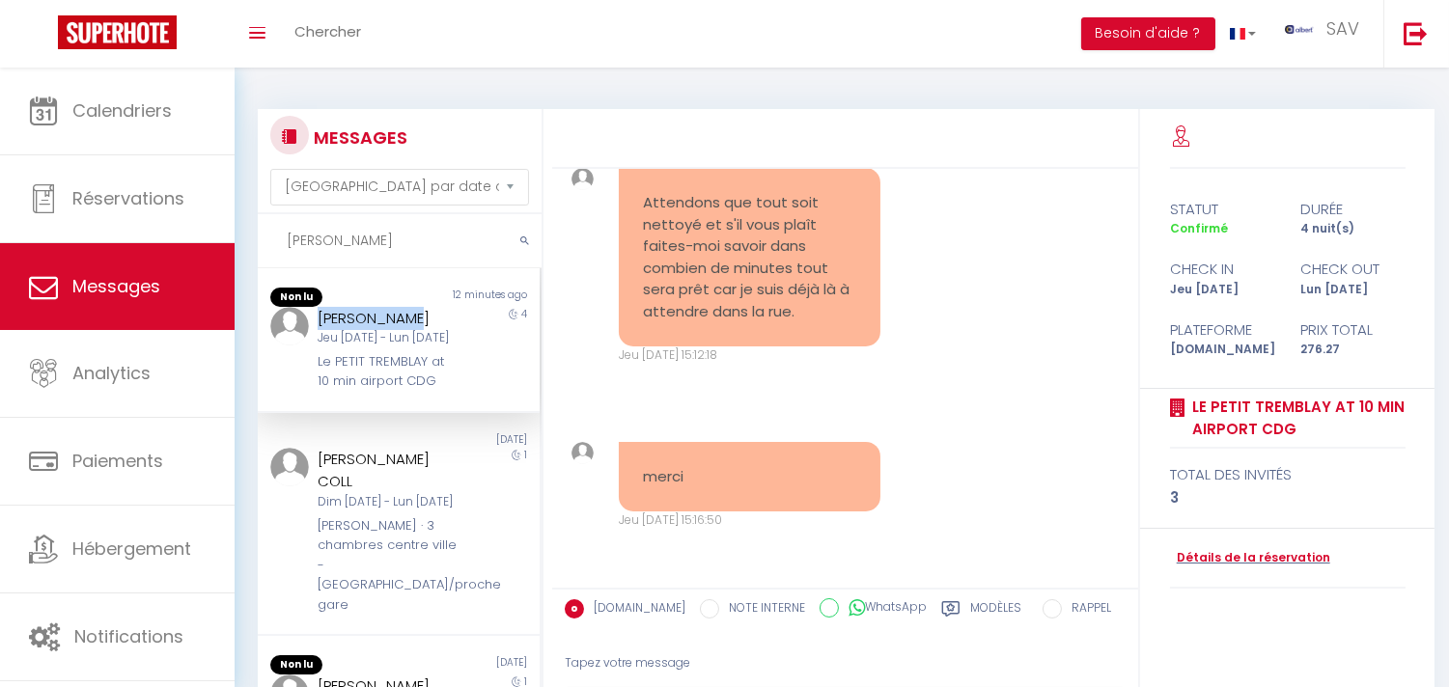
drag, startPoint x: 412, startPoint y: 315, endPoint x: 312, endPoint y: 312, distance: 100.4
click at [312, 312] on div "[PERSON_NAME] [DATE] - Lun [DATE] Le PETIT [PERSON_NAME] at 10 min airport CDG" at bounding box center [387, 349] width 164 height 85
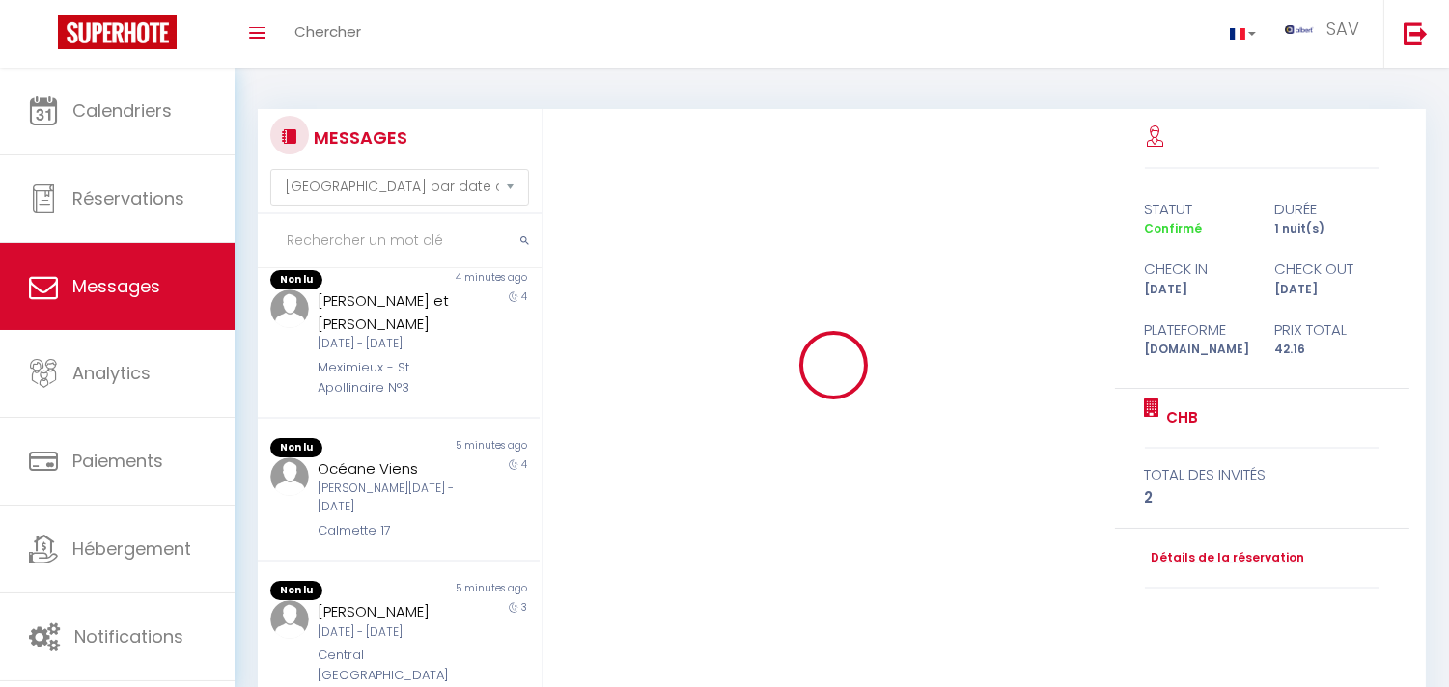
scroll to position [643, 0]
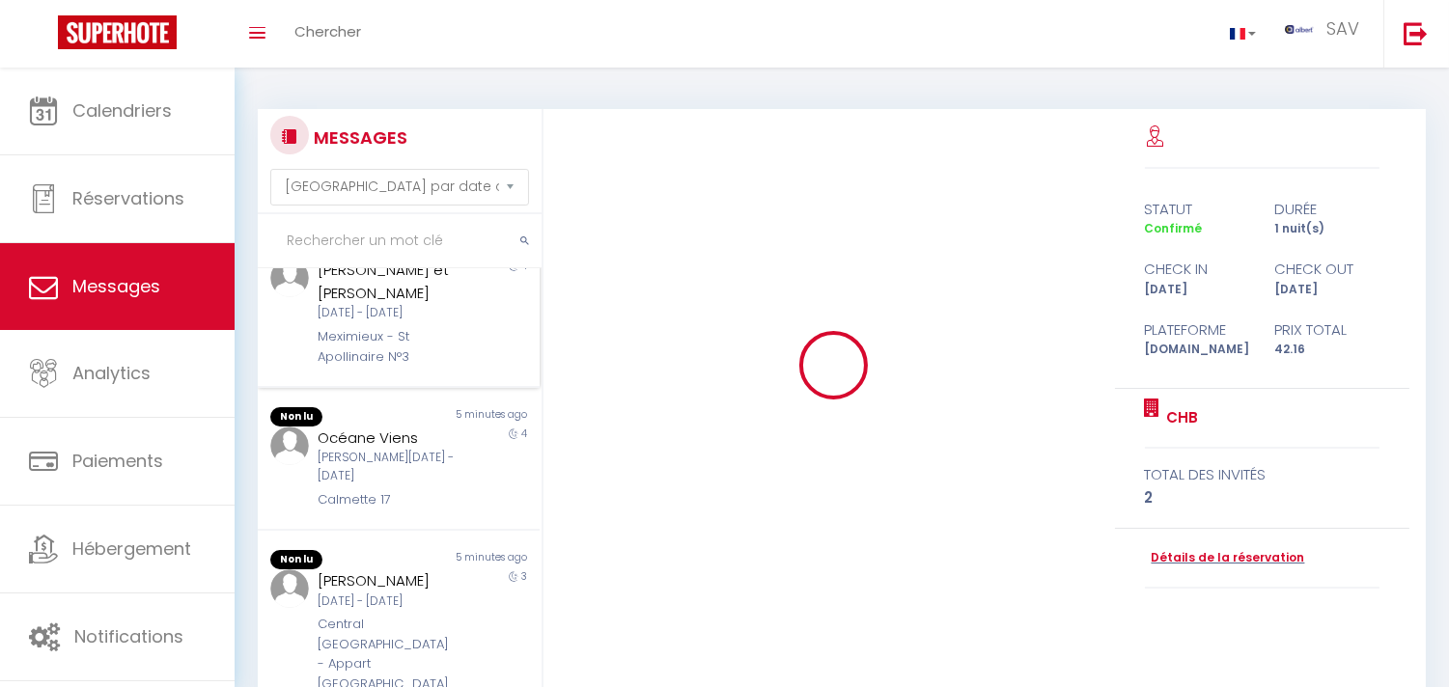
click at [396, 322] on div "Mer 08 Oct - Dim 12 Oct" at bounding box center [387, 313] width 139 height 18
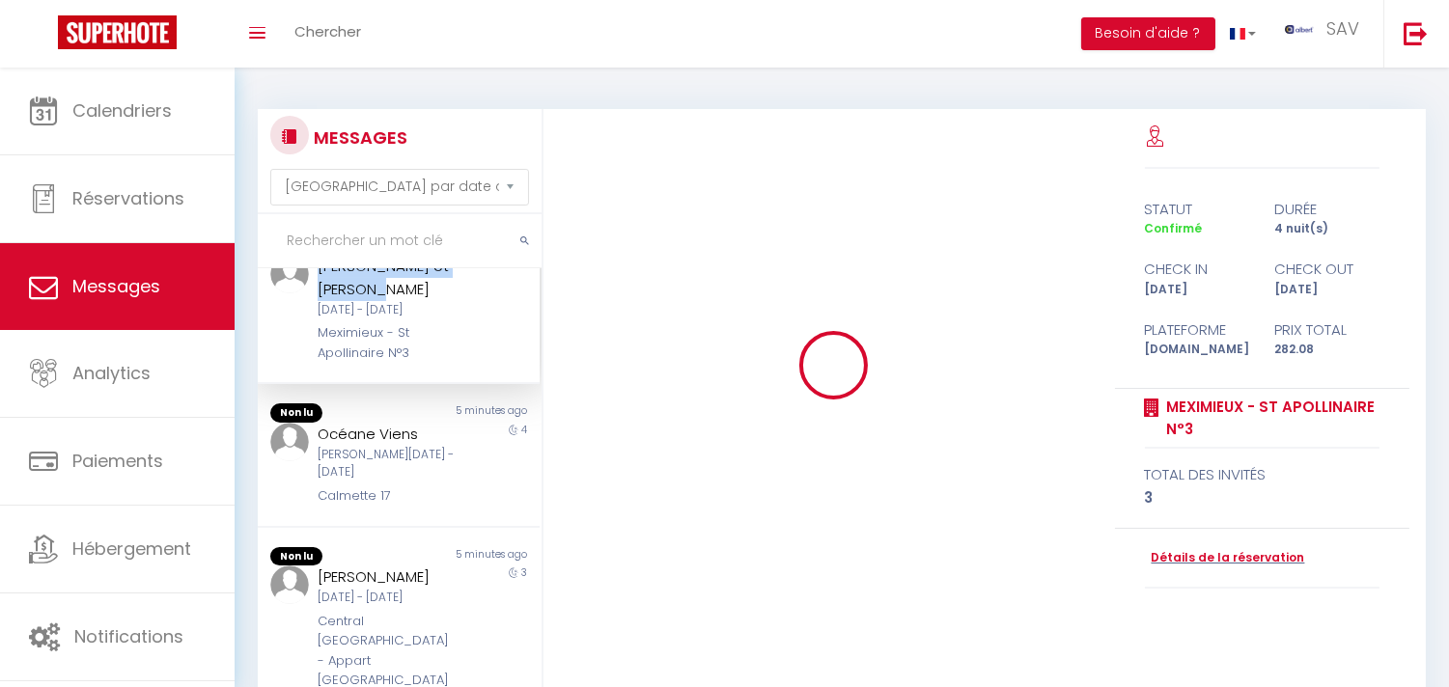
copy div "MOLINIER Cathy et Fabrice"
drag, startPoint x: 384, startPoint y: 319, endPoint x: 319, endPoint y: 304, distance: 67.2
click at [319, 300] on div "MOLINIER Cathy et Fabrice" at bounding box center [387, 277] width 139 height 45
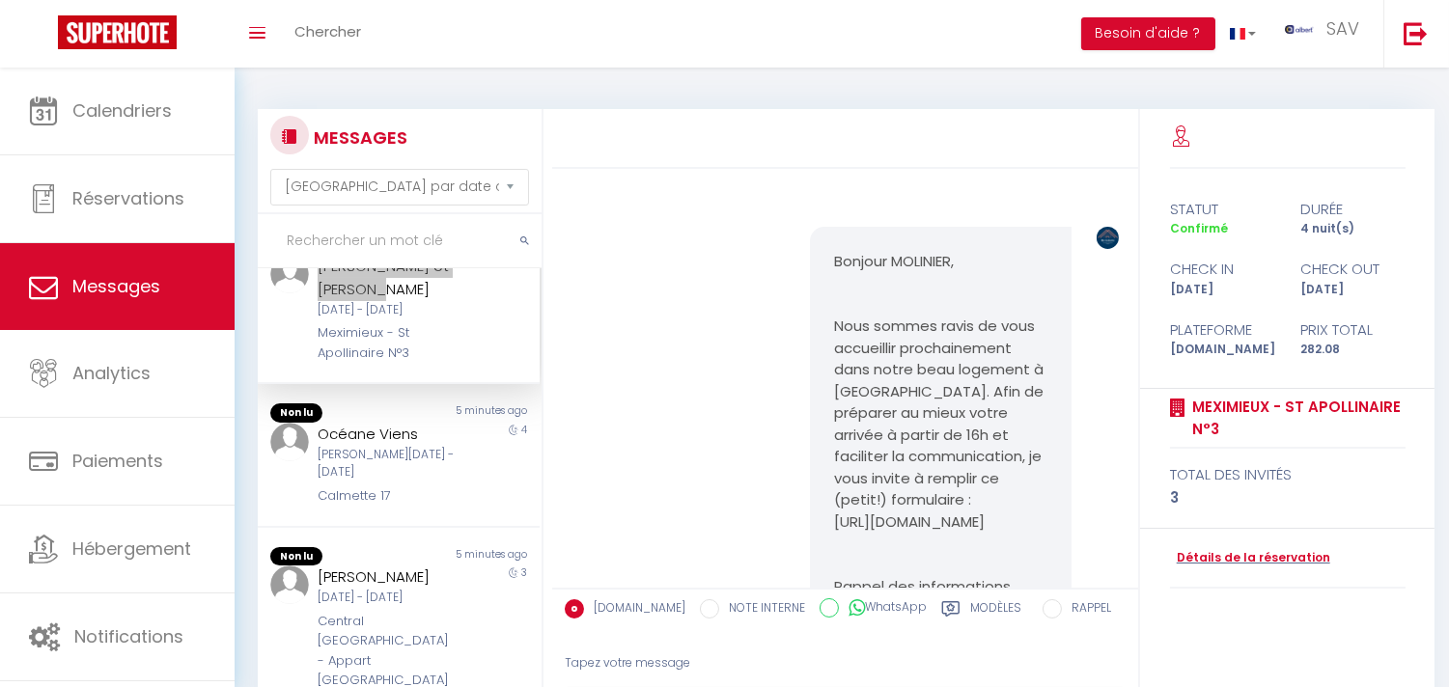
scroll to position [10200, 0]
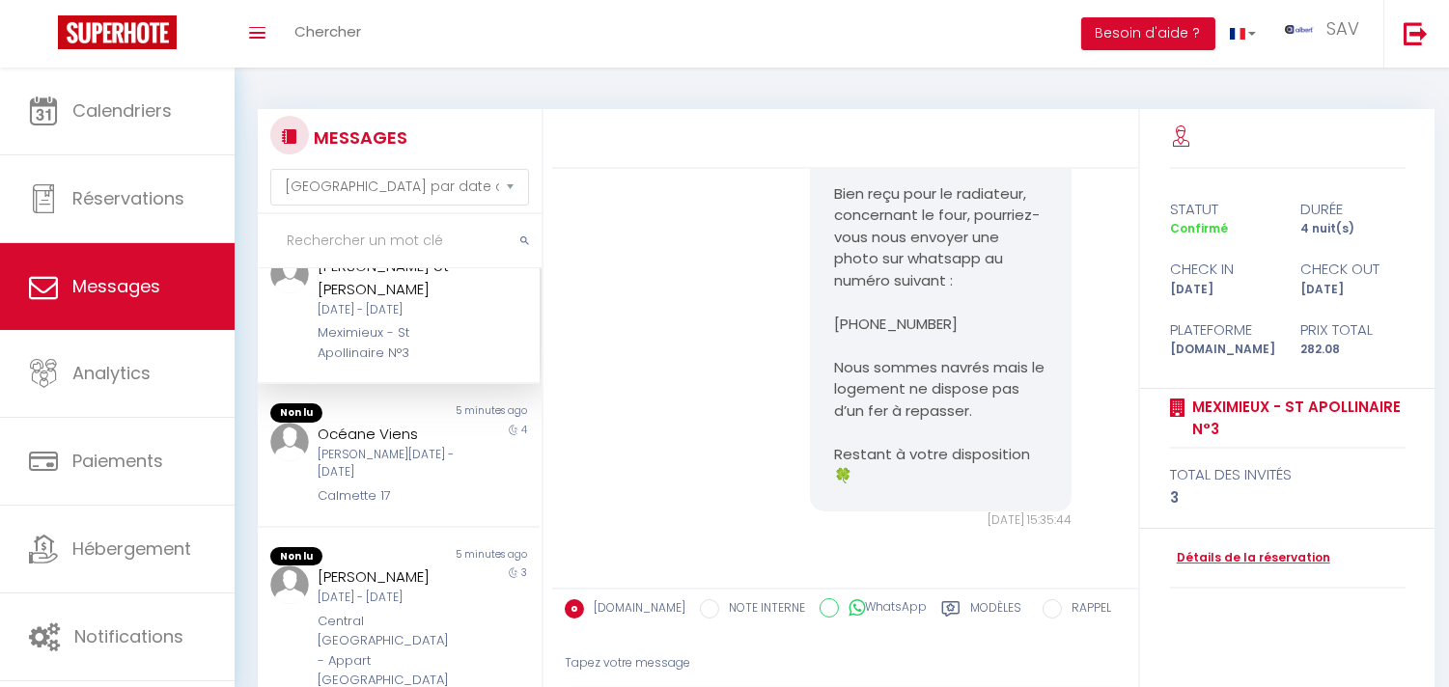
drag, startPoint x: 1035, startPoint y: 321, endPoint x: 987, endPoint y: 333, distance: 49.6
click at [1035, 321] on div "Bonjour Cathy, Nous sommes sincèrement navrés du désagrément survenu lors de vo…" at bounding box center [941, 227] width 262 height 570
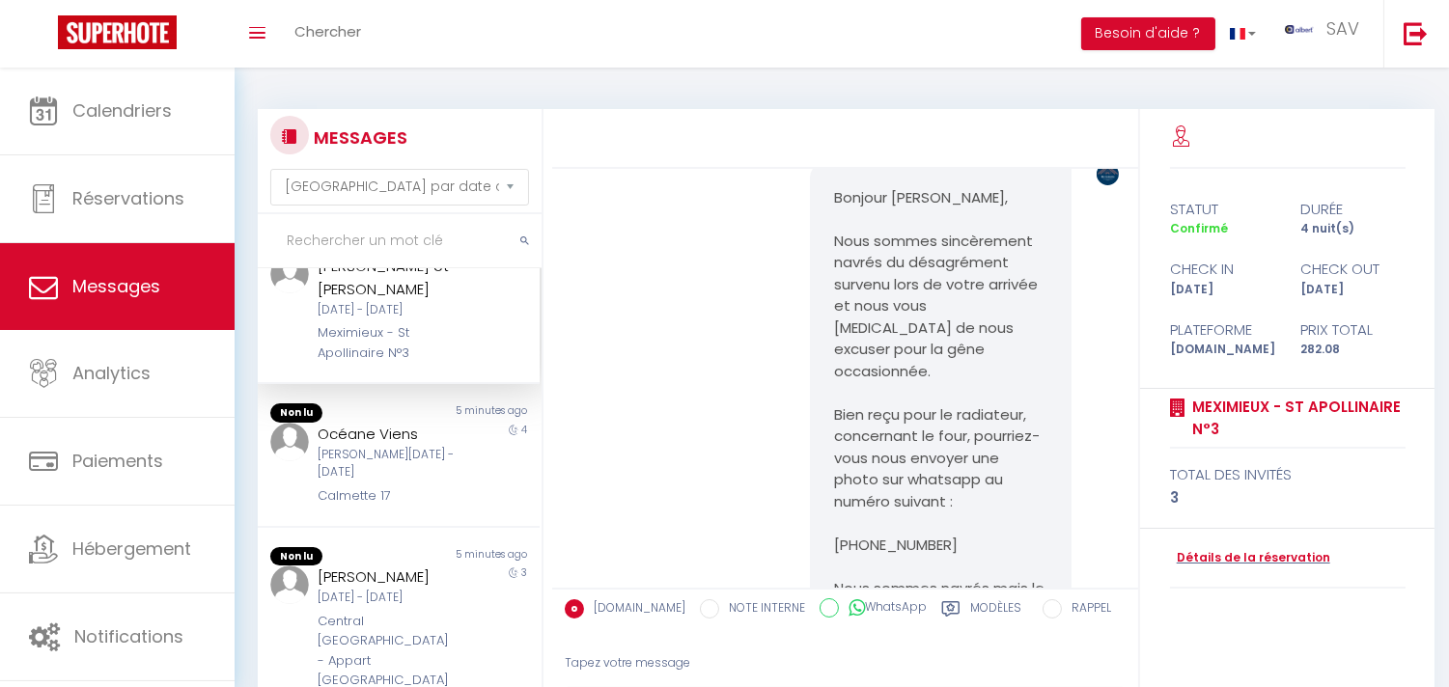
scroll to position [9557, 0]
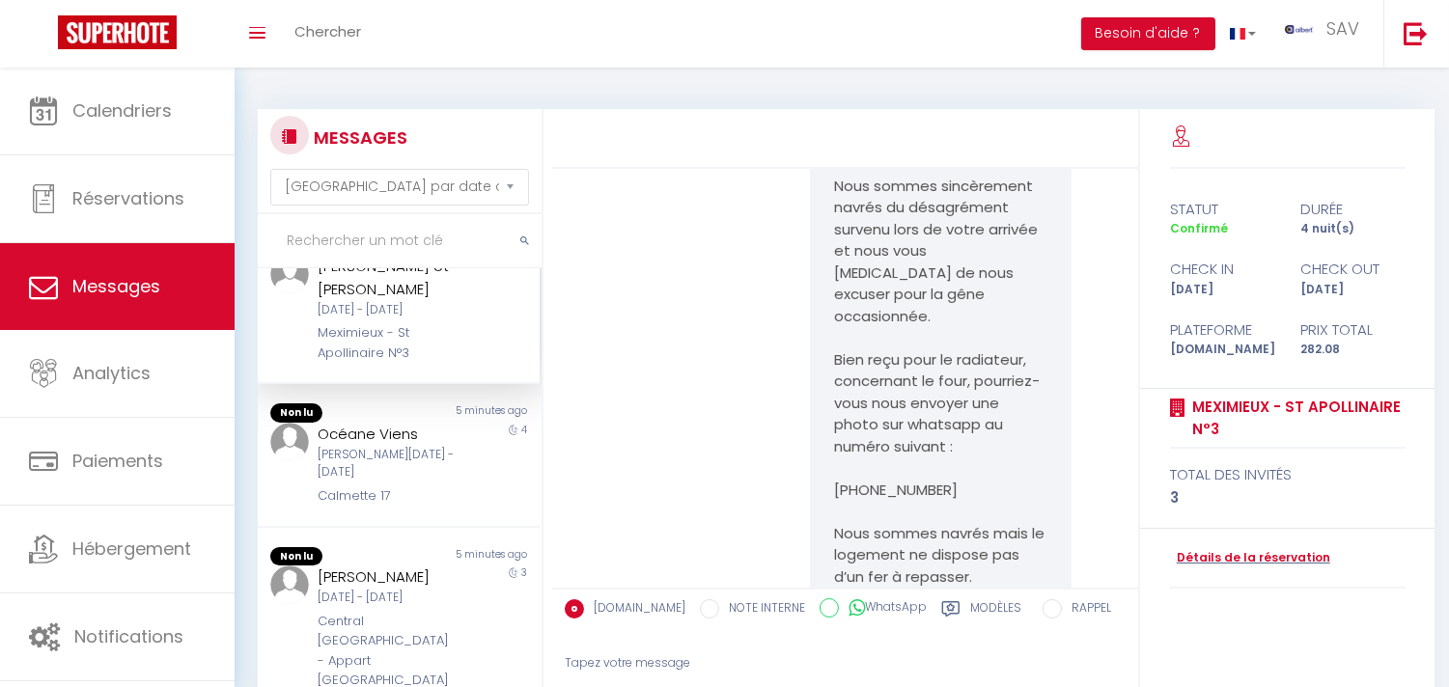
copy pre "le four n'est pas propre. Nous n'allons pas l'utiliser et un des 2 radiateurs (…"
drag, startPoint x: 683, startPoint y: 241, endPoint x: 779, endPoint y: 391, distance: 177.6
